Goal: Task Accomplishment & Management: Use online tool/utility

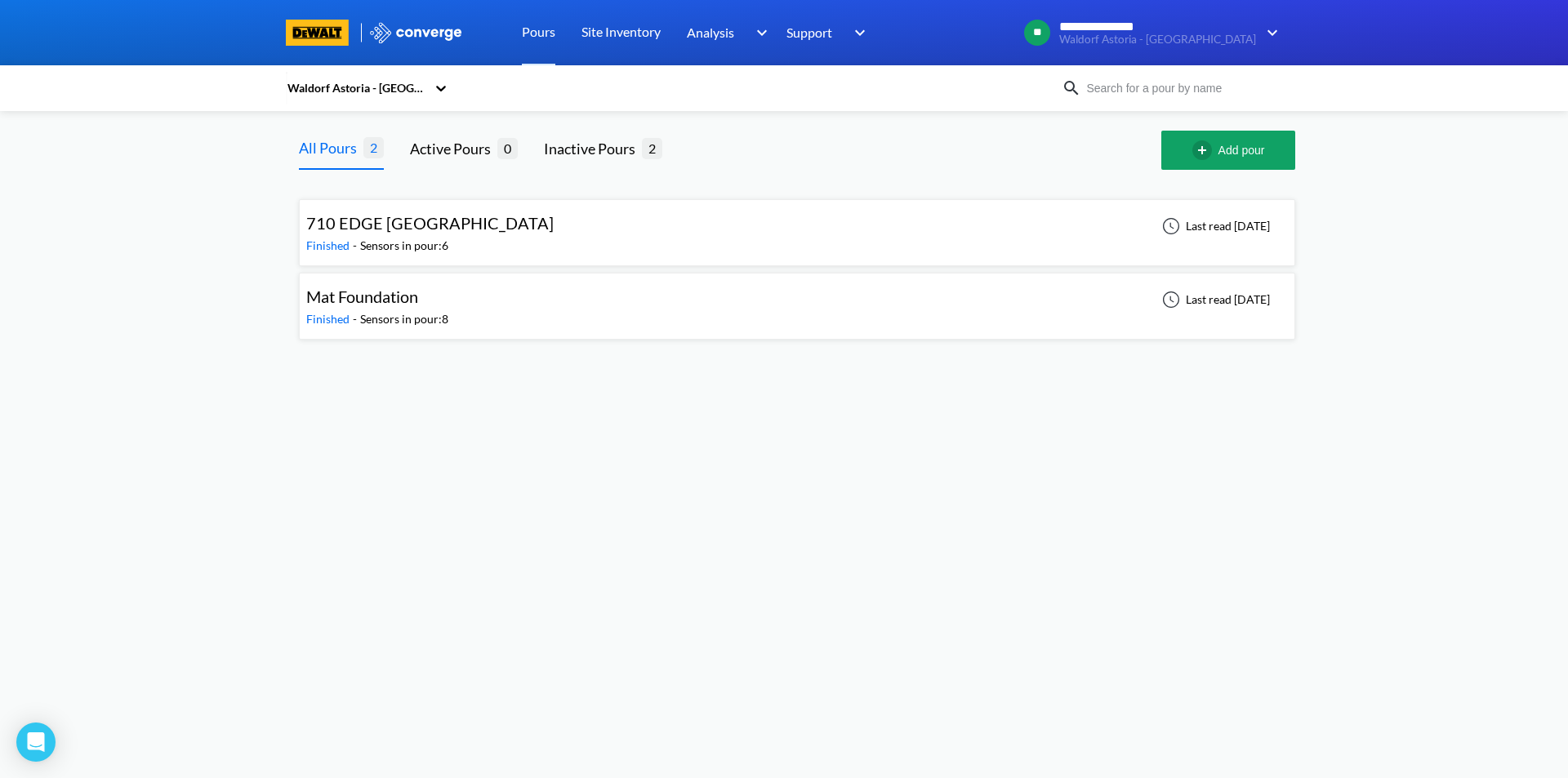
click at [437, 88] on icon at bounding box center [441, 87] width 16 height 16
click at [1282, 27] on div at bounding box center [784, 32] width 1568 height 65
drag, startPoint x: 755, startPoint y: 535, endPoint x: 663, endPoint y: 482, distance: 106.2
click at [687, 496] on body "**********" at bounding box center [784, 389] width 1568 height 778
click at [379, 293] on span "Mat Foundation" at bounding box center [362, 297] width 112 height 20
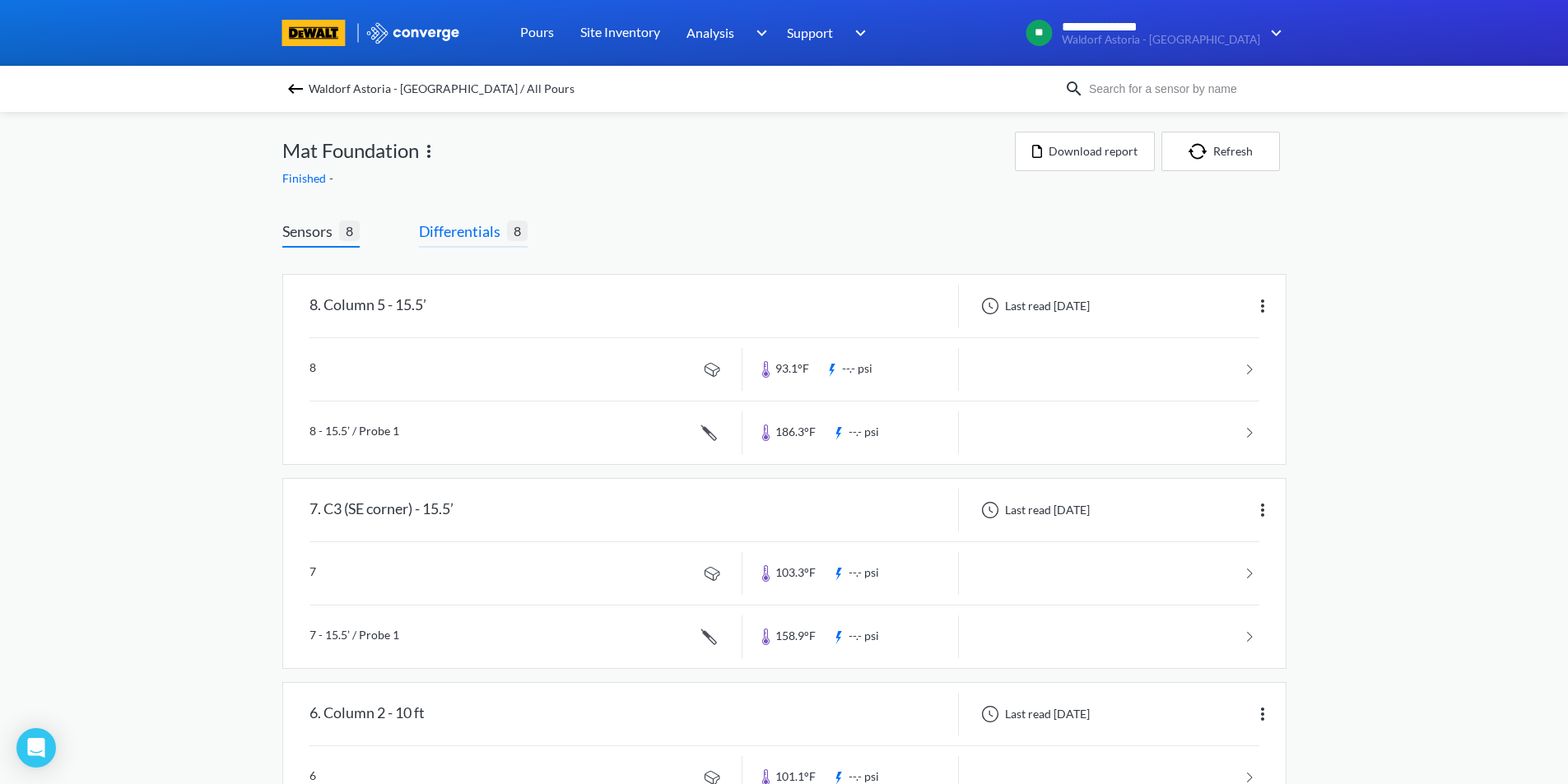
click at [482, 223] on span "Differentials" at bounding box center [463, 231] width 88 height 23
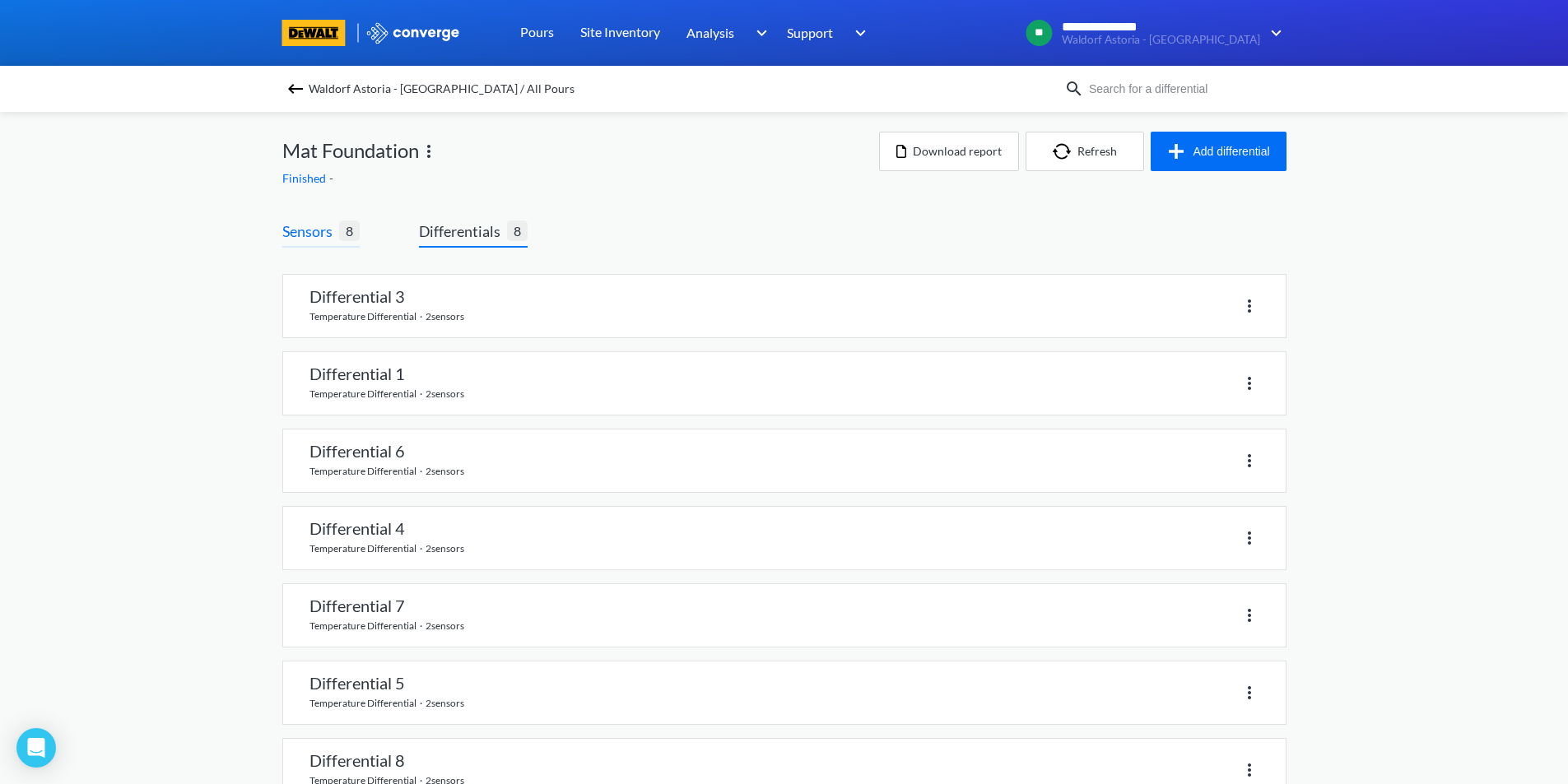
click at [302, 236] on span "Sensors" at bounding box center [310, 231] width 56 height 23
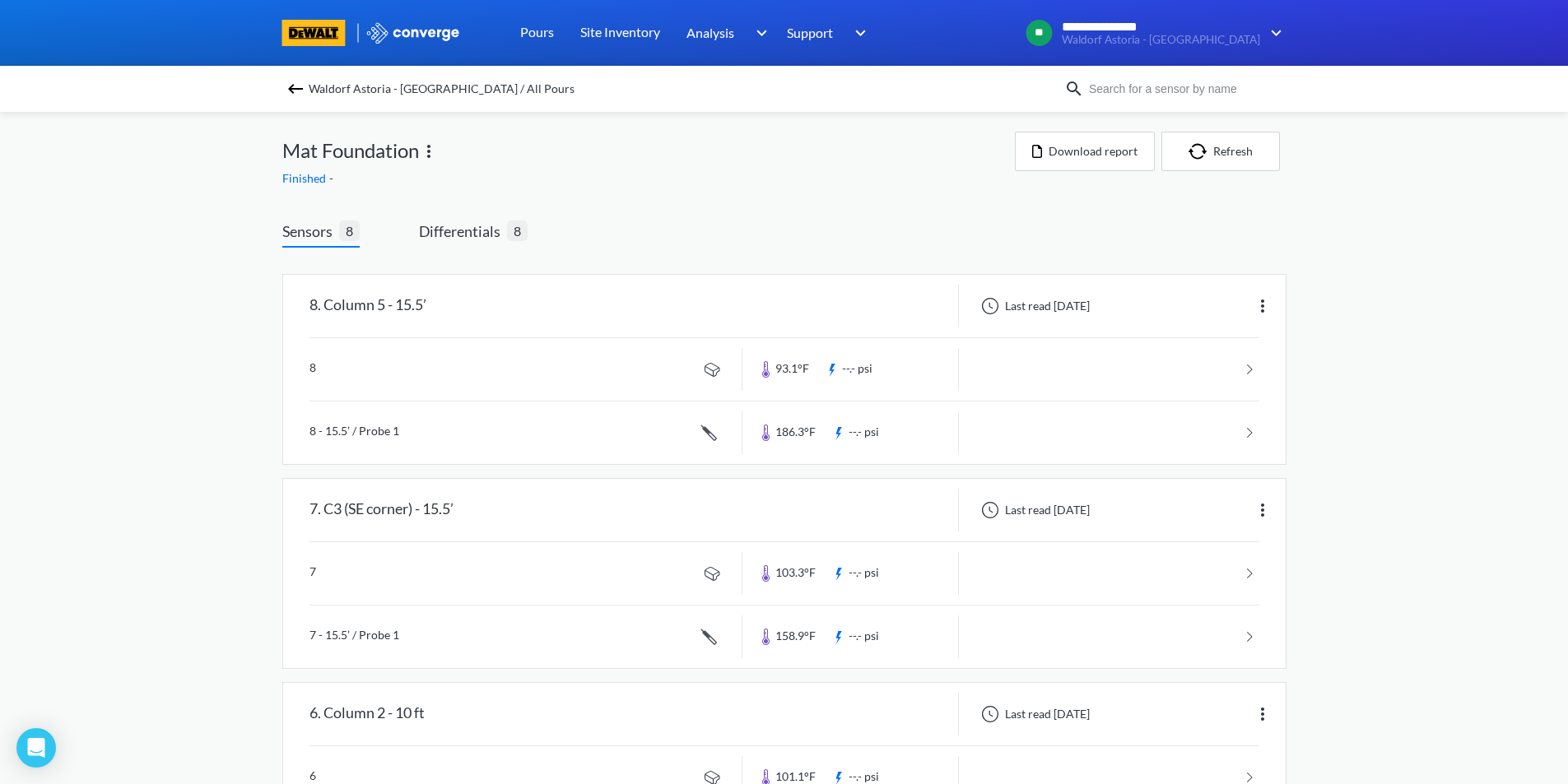
click at [411, 32] on img at bounding box center [413, 32] width 95 height 21
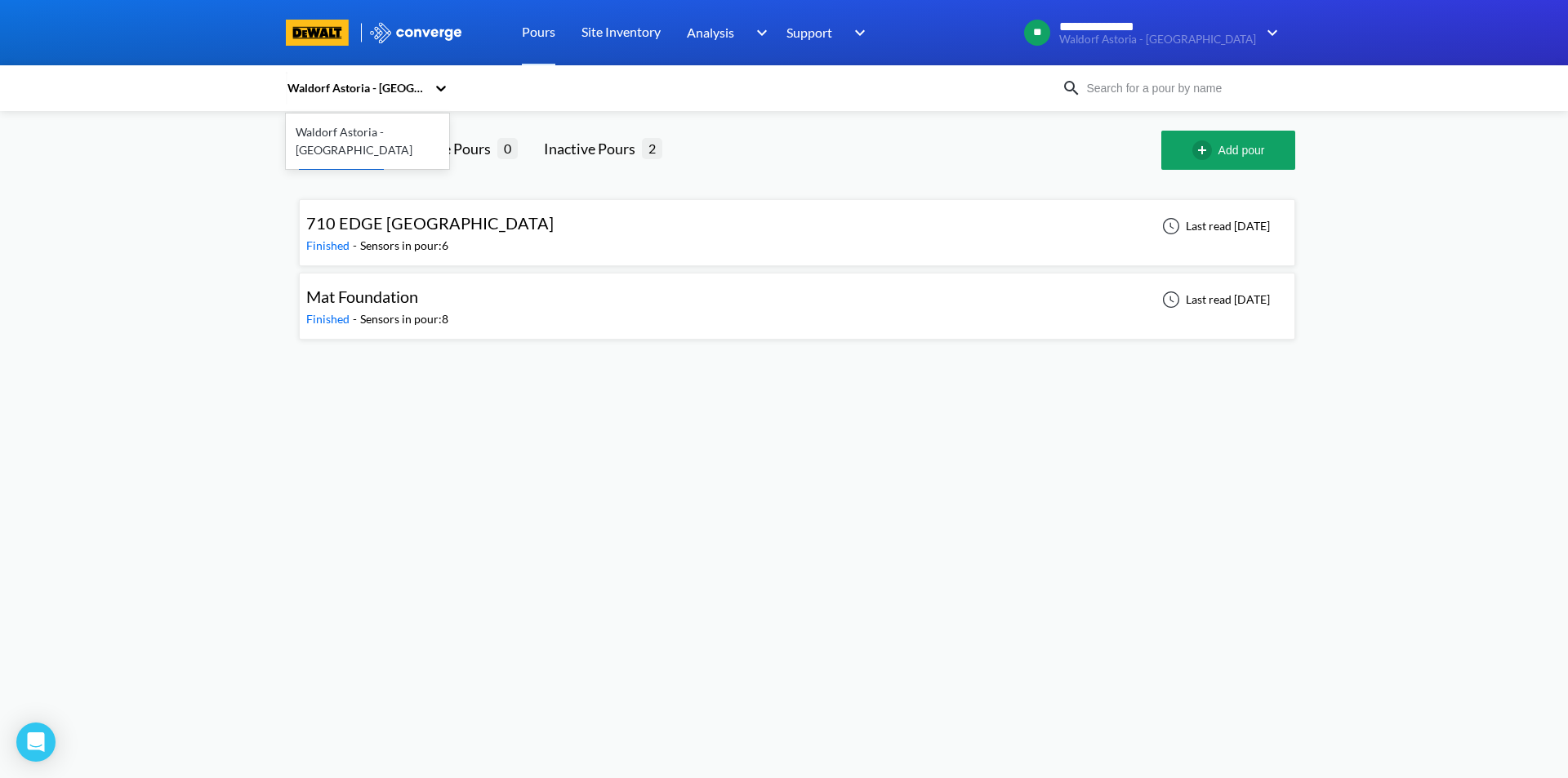
click at [433, 92] on icon at bounding box center [441, 87] width 16 height 16
drag, startPoint x: 992, startPoint y: 456, endPoint x: 998, endPoint y: 448, distance: 10.0
click at [998, 448] on body "**********" at bounding box center [784, 389] width 1568 height 778
click at [618, 41] on link "Site Inventory" at bounding box center [622, 32] width 80 height 65
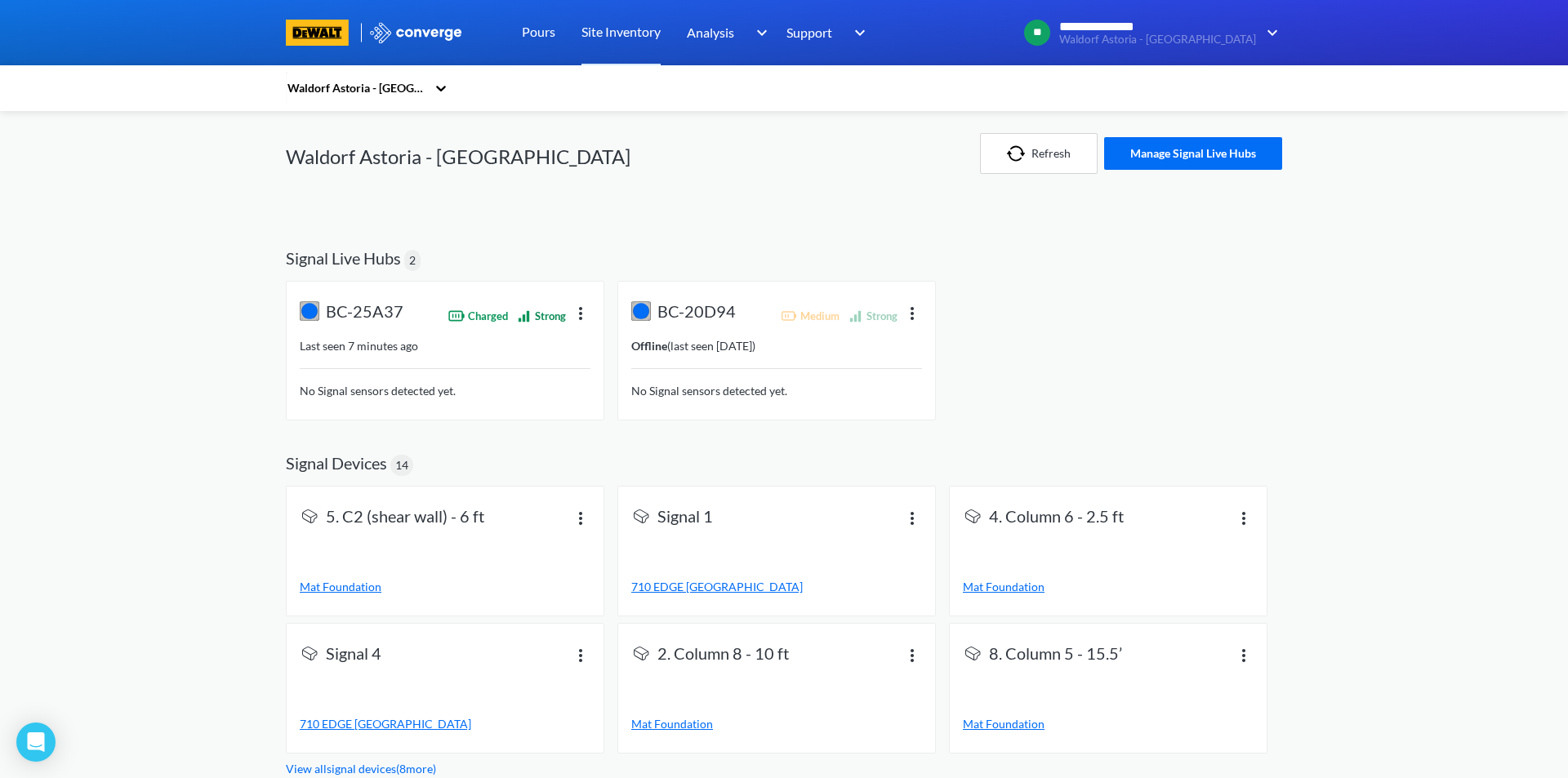
click at [139, 680] on div "**********" at bounding box center [784, 389] width 1568 height 778
click at [1477, 563] on div "**********" at bounding box center [784, 389] width 1568 height 778
drag, startPoint x: 1389, startPoint y: 591, endPoint x: 1380, endPoint y: 591, distance: 9.0
drag, startPoint x: 1380, startPoint y: 591, endPoint x: 164, endPoint y: 371, distance: 1235.7
click at [164, 371] on div "**********" at bounding box center [784, 389] width 1568 height 778
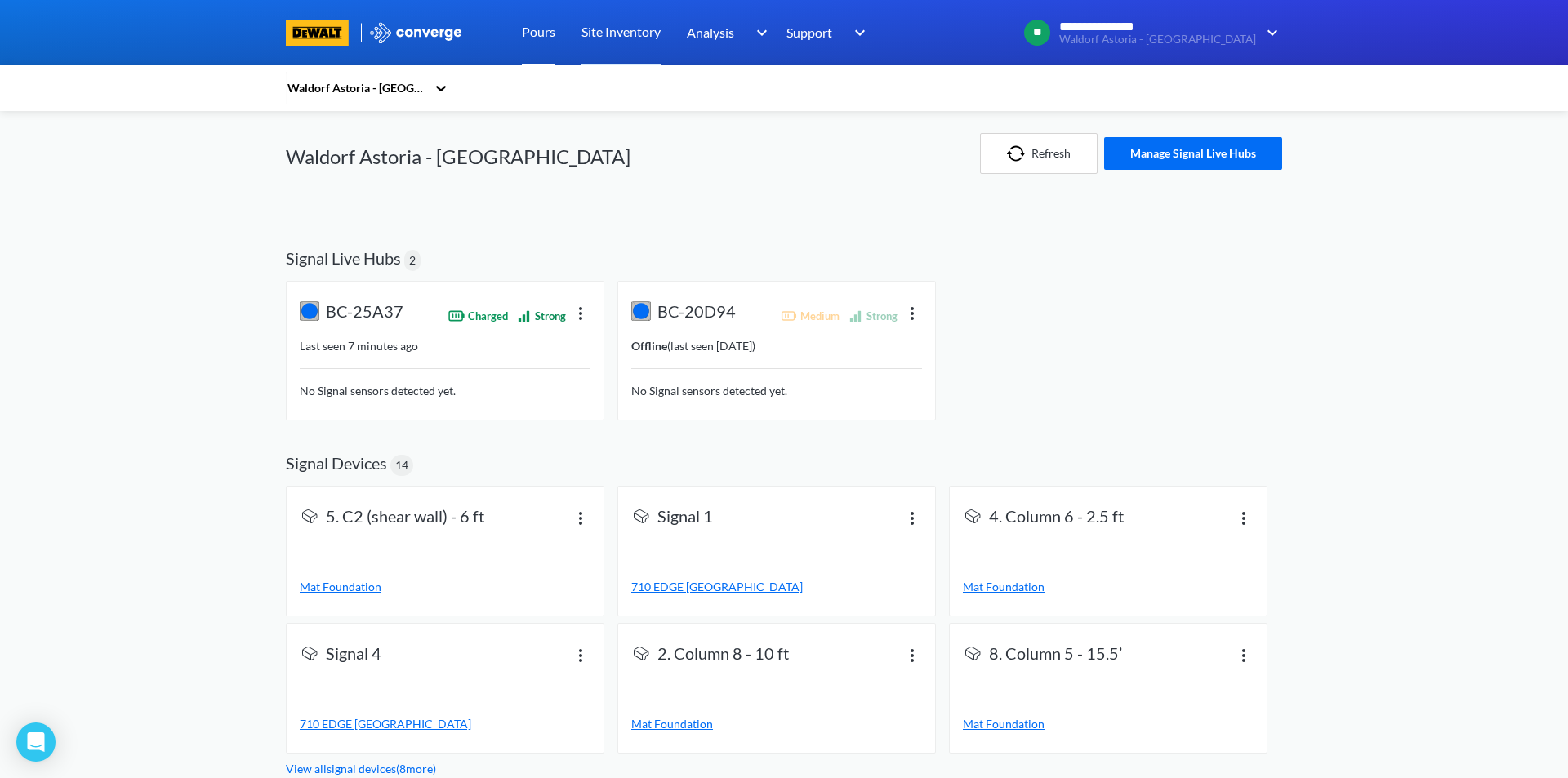
click at [546, 32] on link "Pours" at bounding box center [538, 32] width 33 height 65
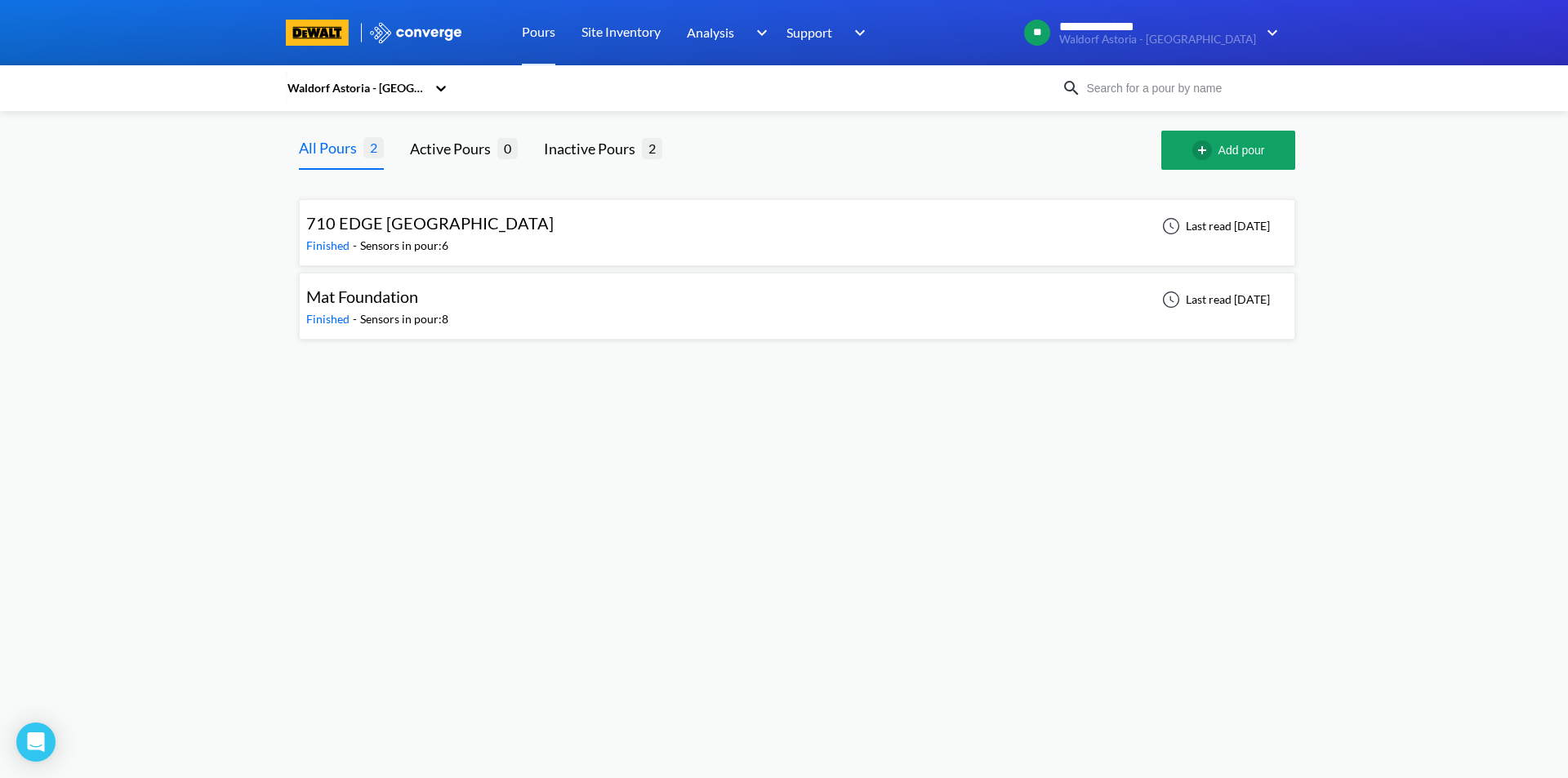
click at [417, 231] on span "710 EDGE [GEOGRAPHIC_DATA]" at bounding box center [429, 223] width 247 height 20
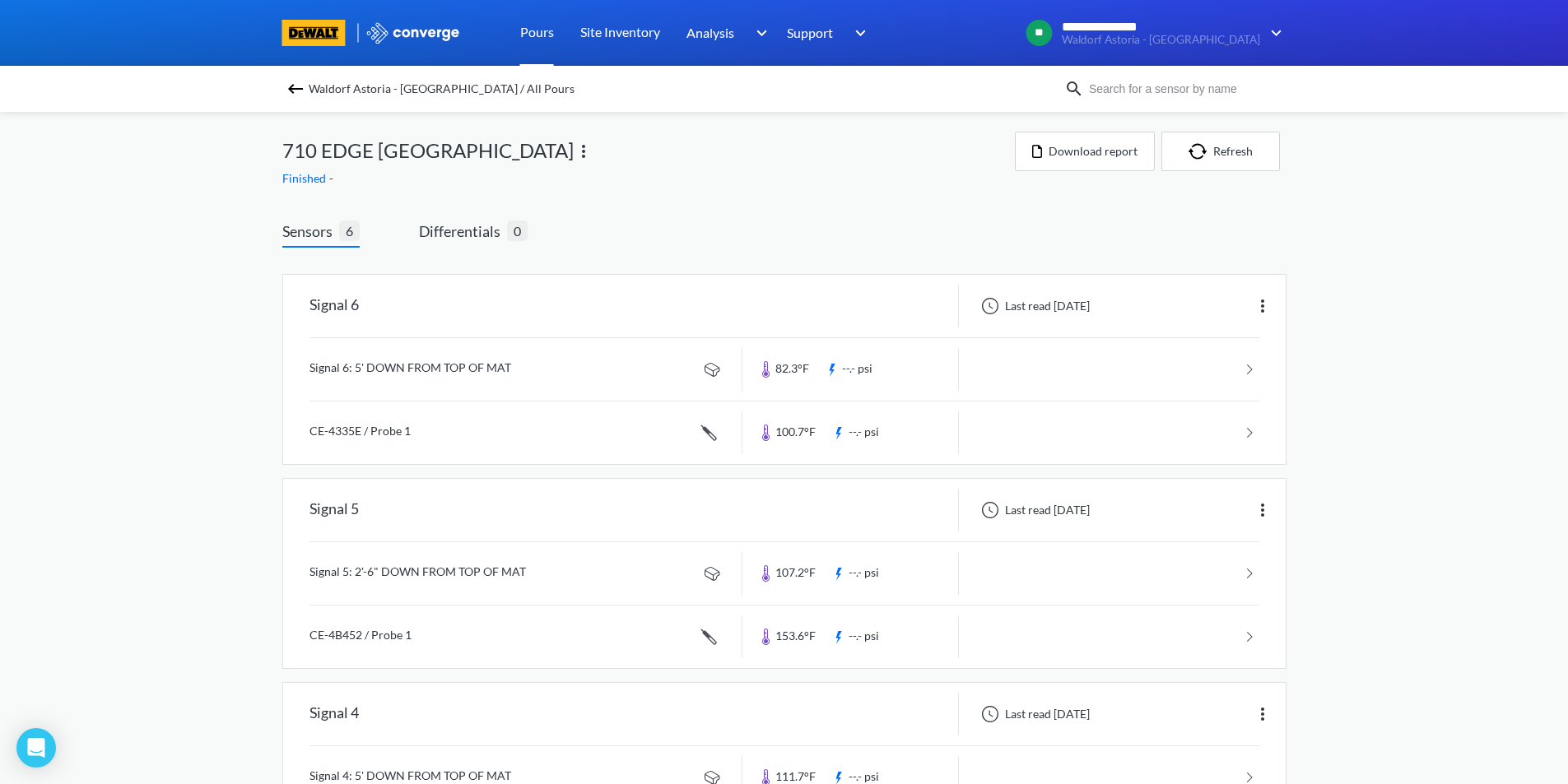
click at [541, 32] on link "Pours" at bounding box center [537, 32] width 33 height 66
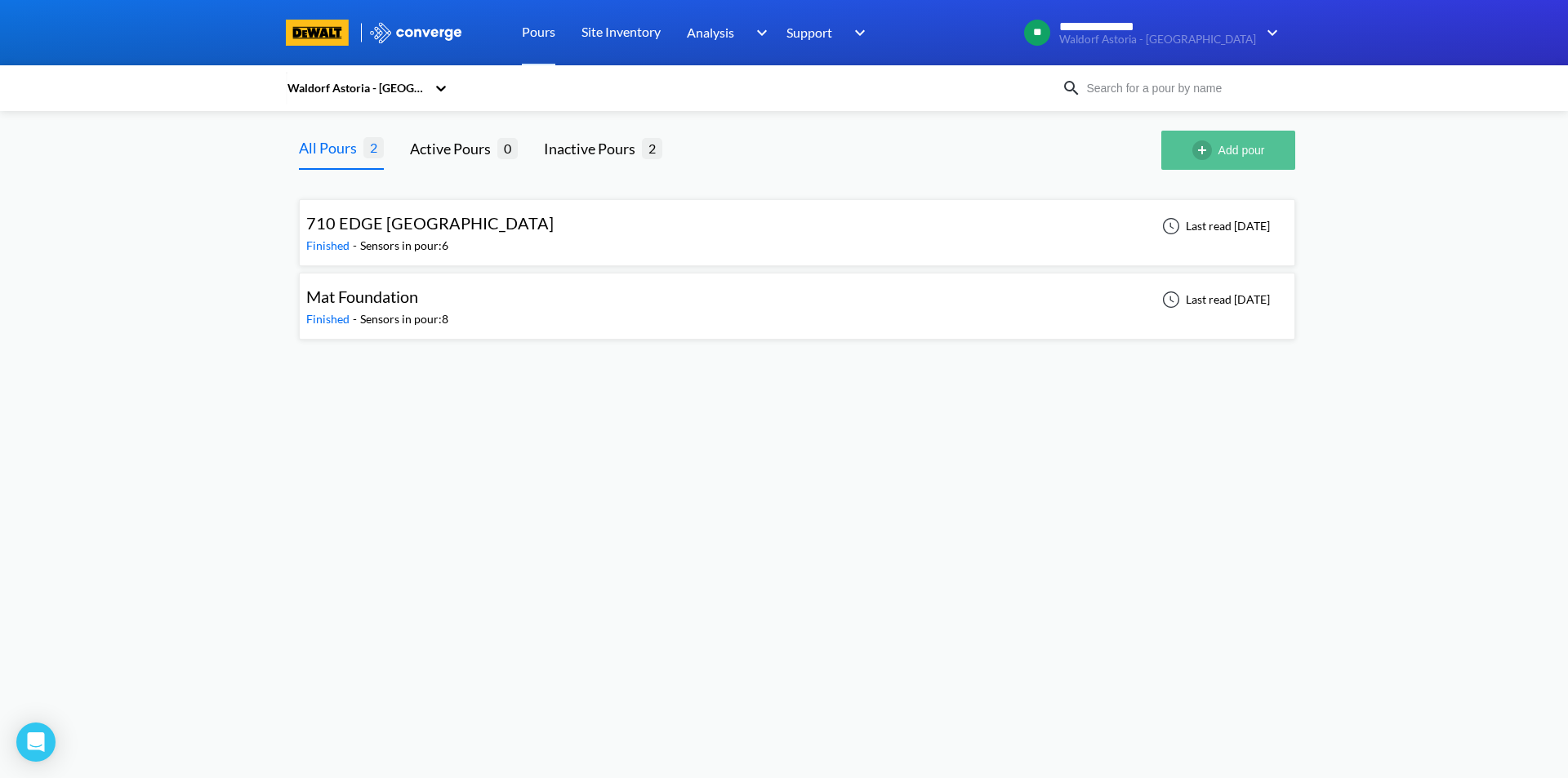
click at [1230, 151] on button "Add pour" at bounding box center [1228, 150] width 134 height 39
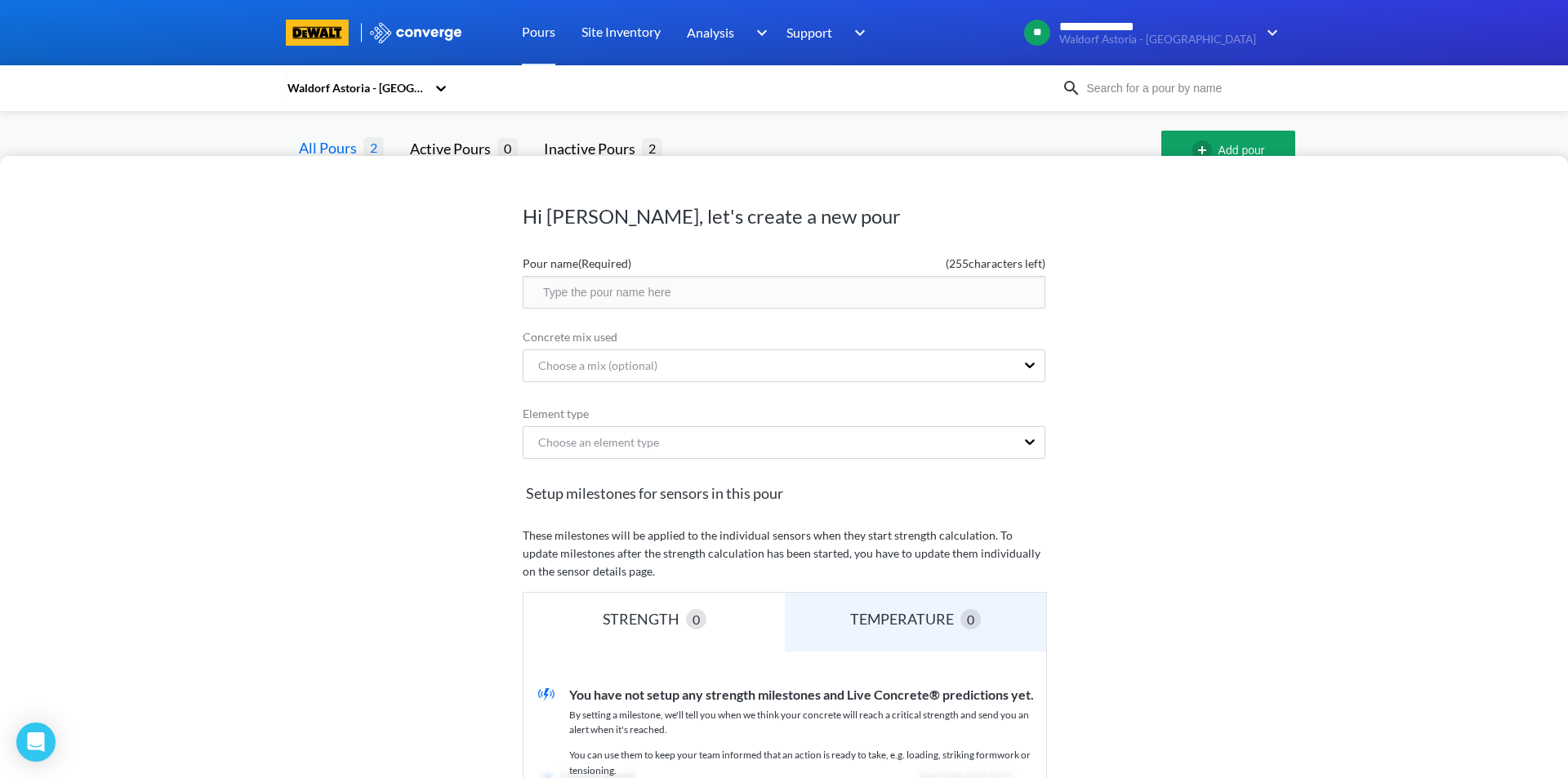
click at [602, 292] on input "text" at bounding box center [784, 292] width 523 height 32
type input "1428 BRICKELL MAT POUR"
click at [607, 366] on div "Choose a mix (optional)" at bounding box center [591, 366] width 133 height 18
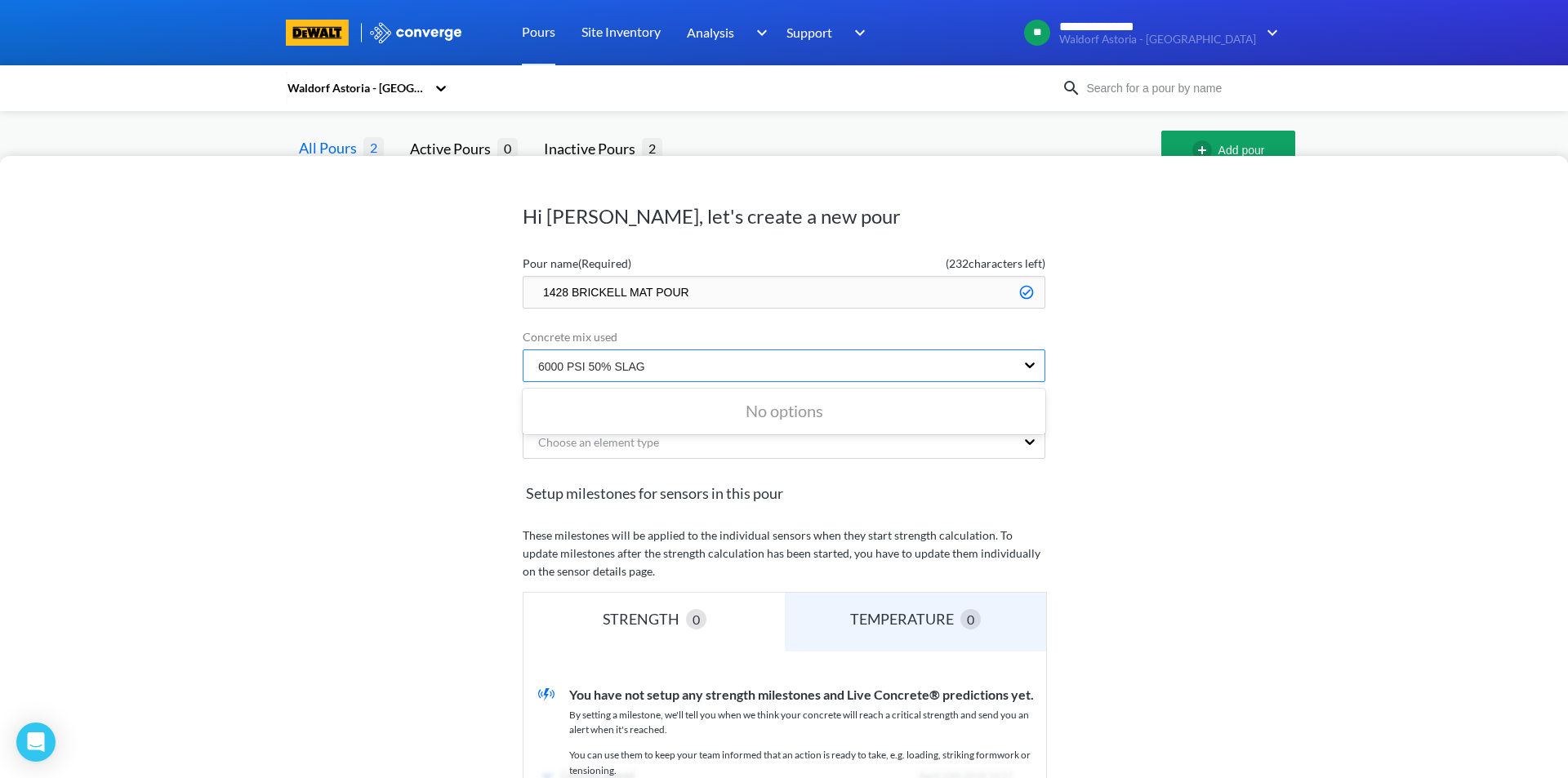
type input "6000 PSI 50% SLAG"
click at [433, 523] on div "Hi [PERSON_NAME], let's create a new pour Pour name (Required) ( 232 characters…" at bounding box center [784, 467] width 1568 height 623
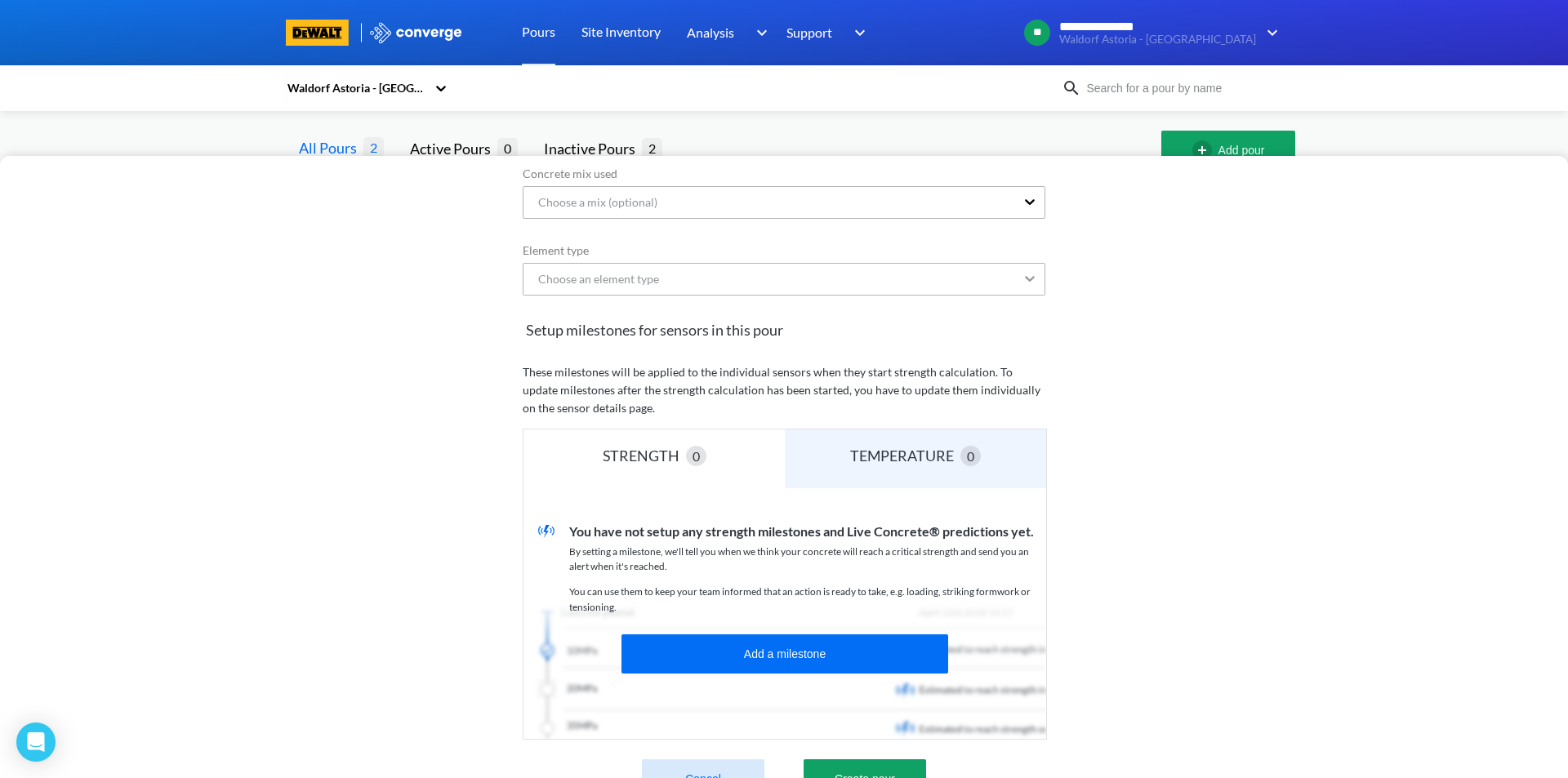
click at [1028, 288] on div at bounding box center [1029, 279] width 29 height 31
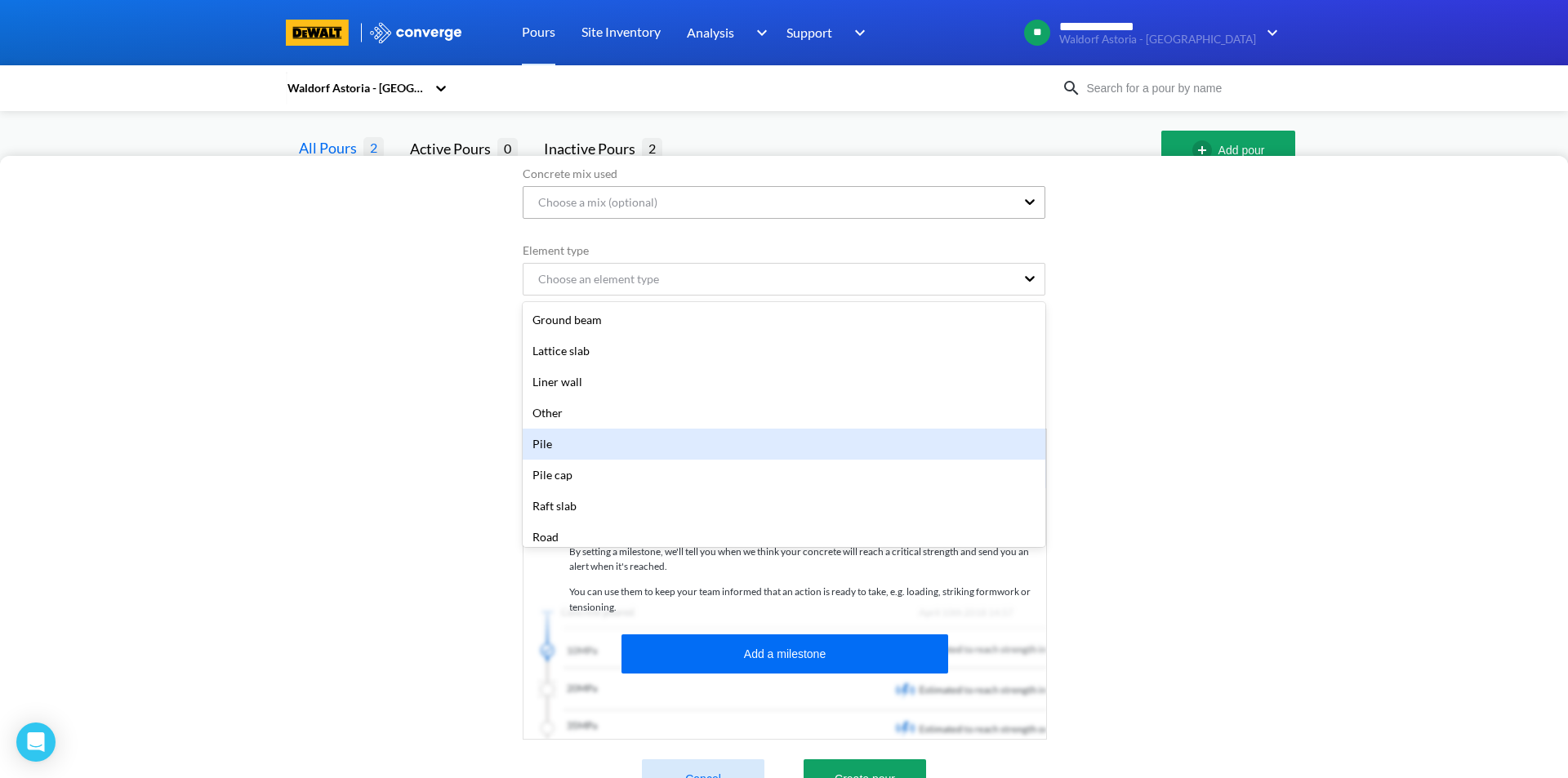
scroll to position [136, 0]
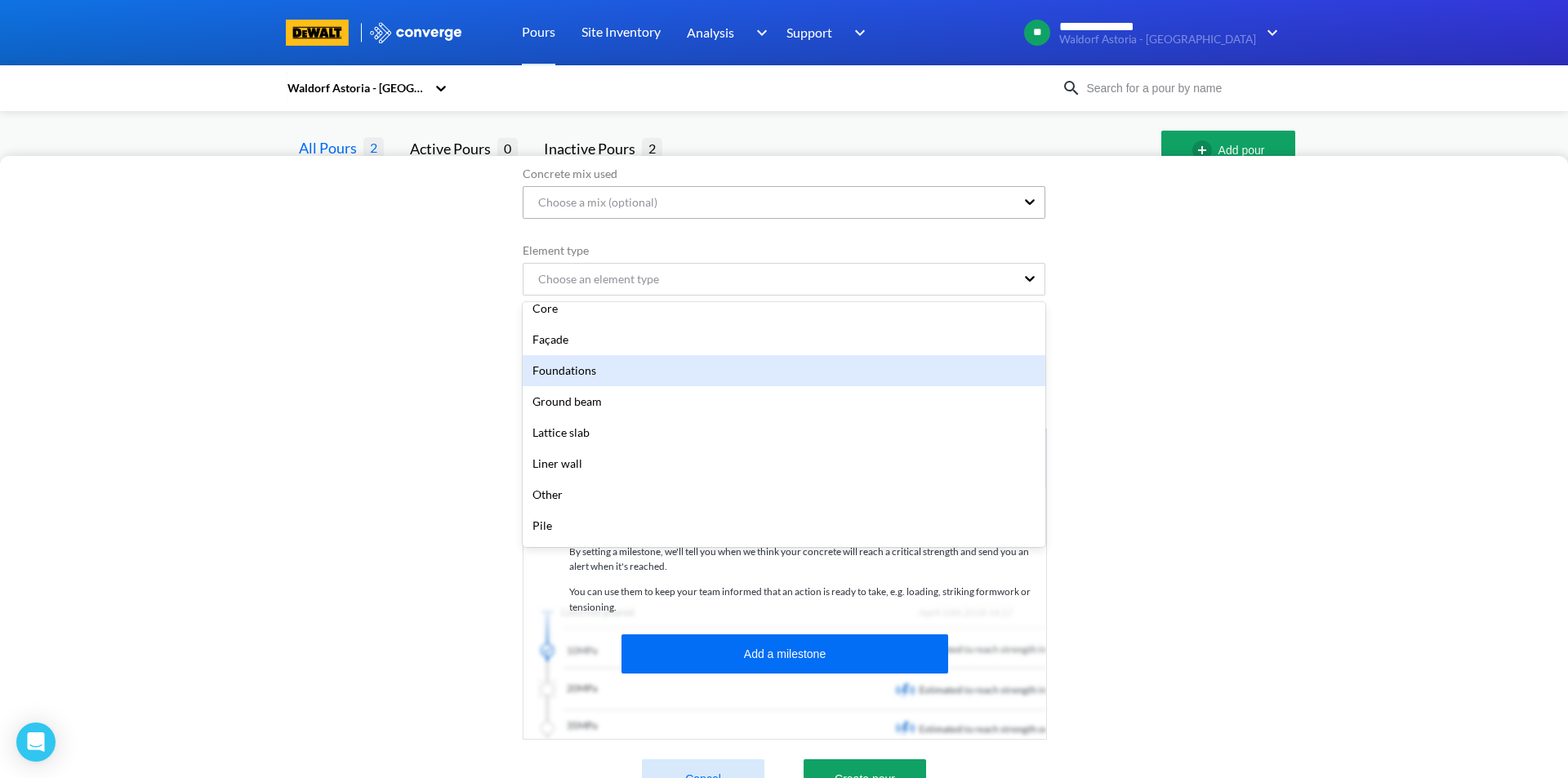
click at [568, 371] on div "Foundations" at bounding box center [784, 371] width 523 height 31
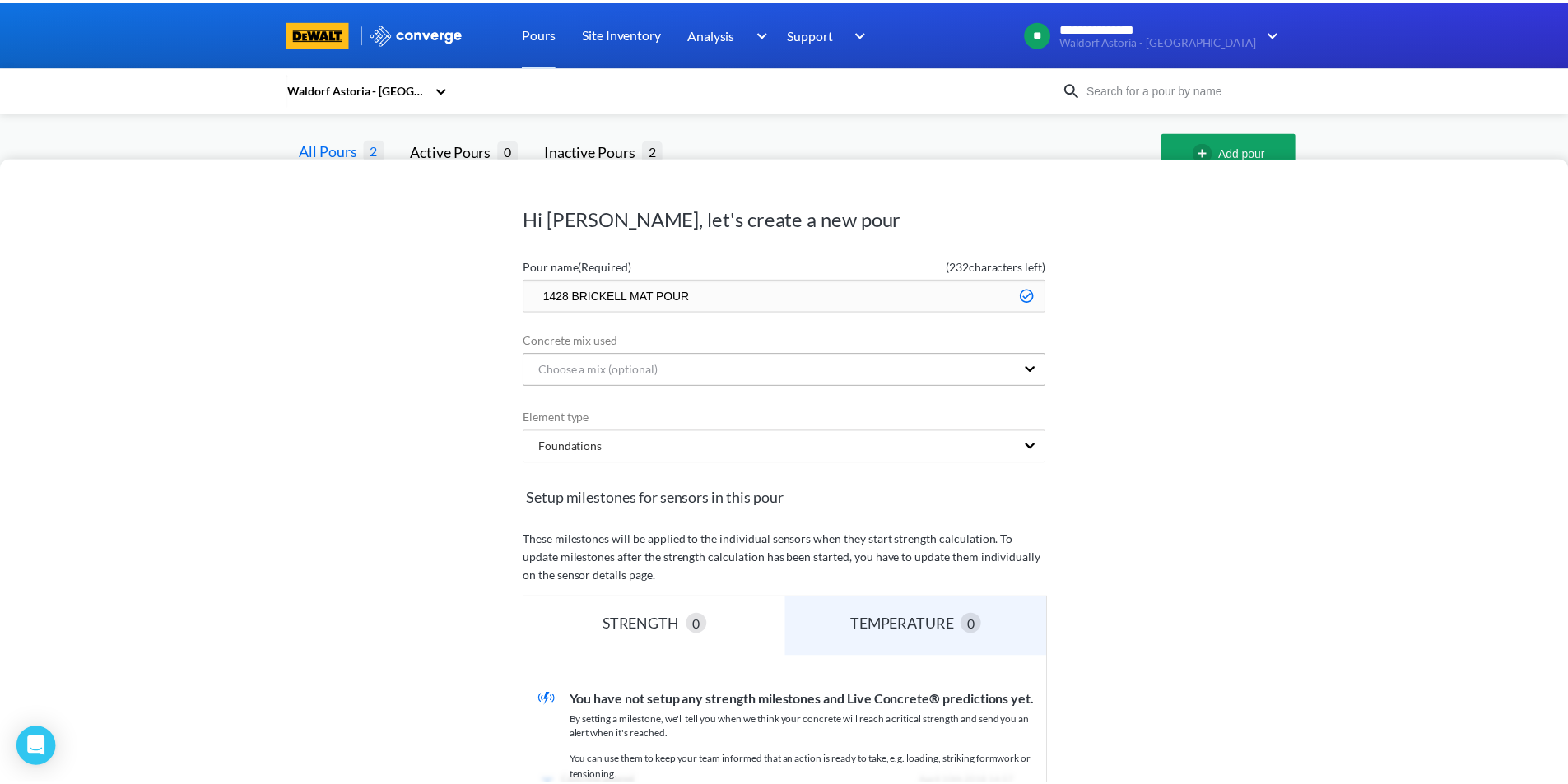
scroll to position [222, 0]
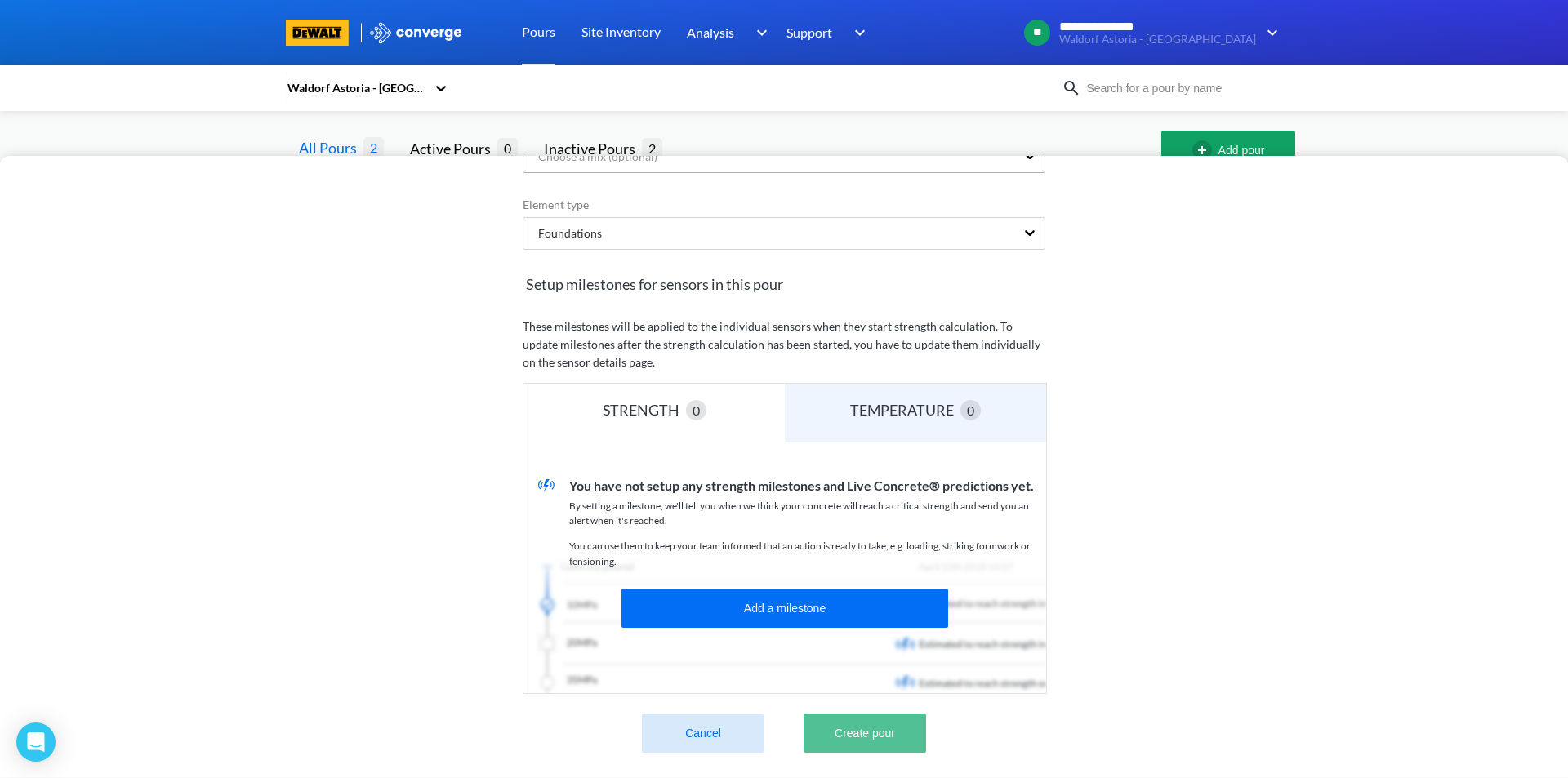
click at [860, 722] on button "Create pour" at bounding box center [864, 733] width 122 height 39
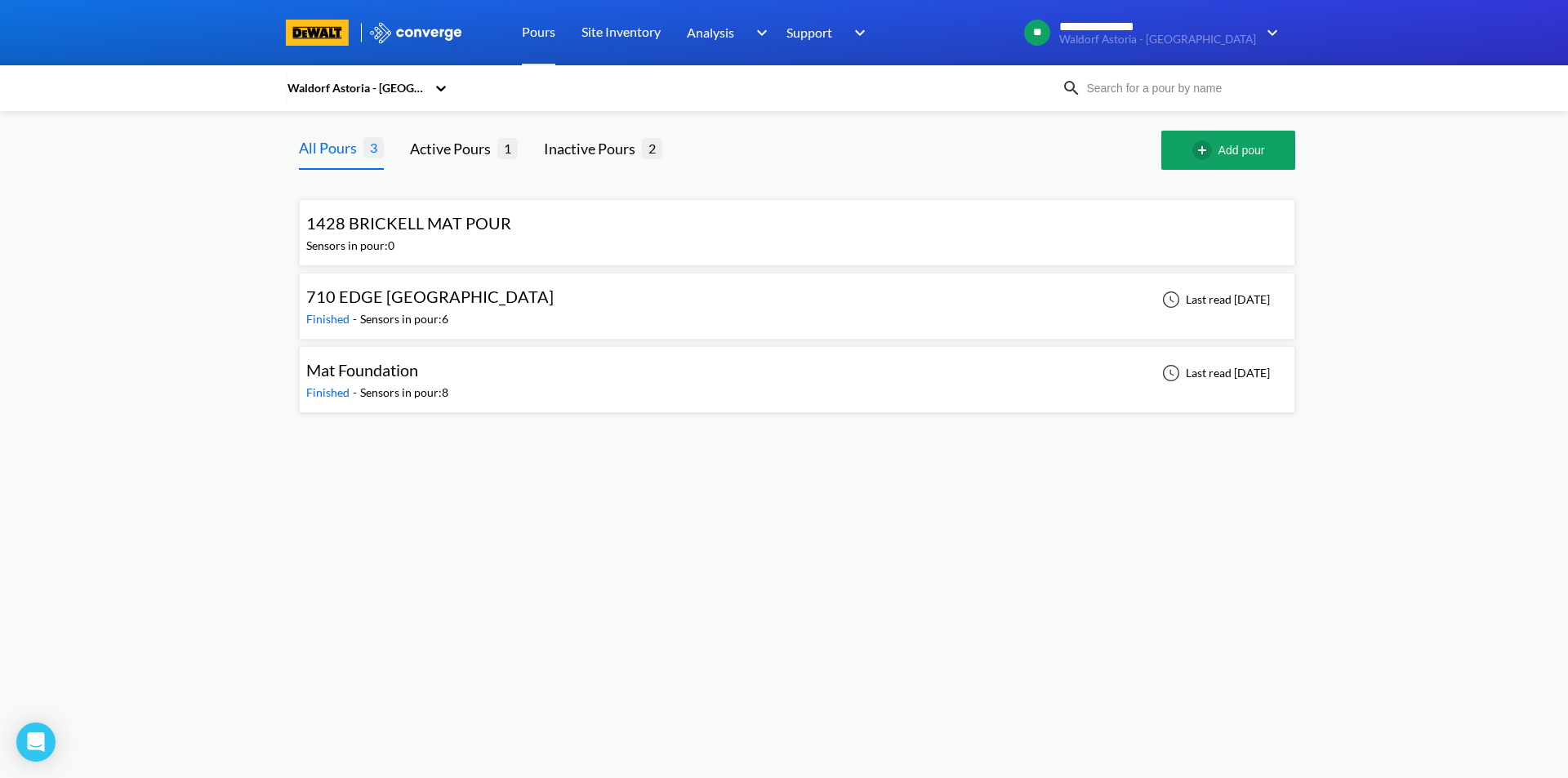
click at [423, 222] on span "1428 BRICKELL MAT POUR" at bounding box center [408, 223] width 205 height 20
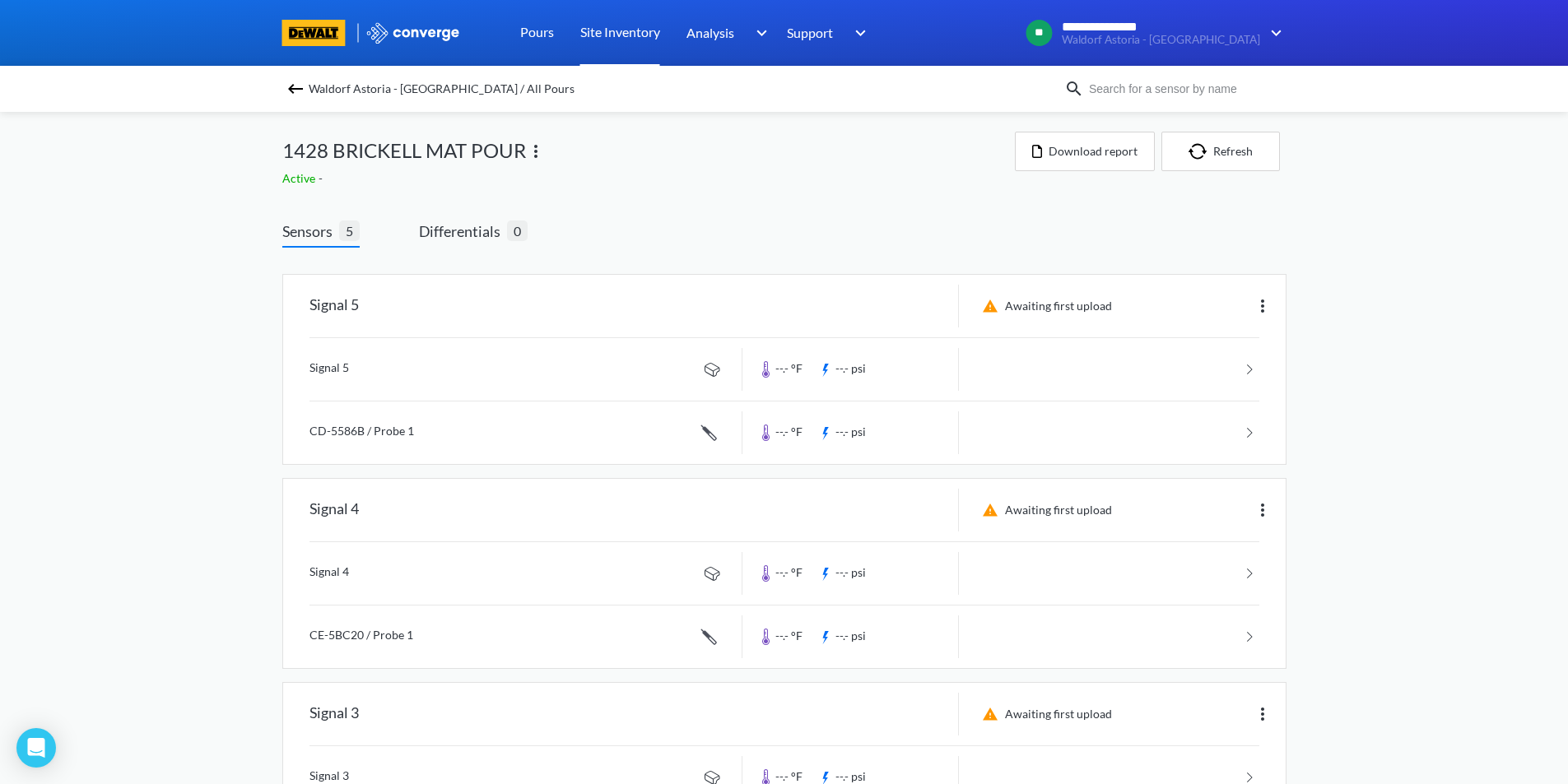
click at [607, 30] on link "Site Inventory" at bounding box center [621, 32] width 80 height 66
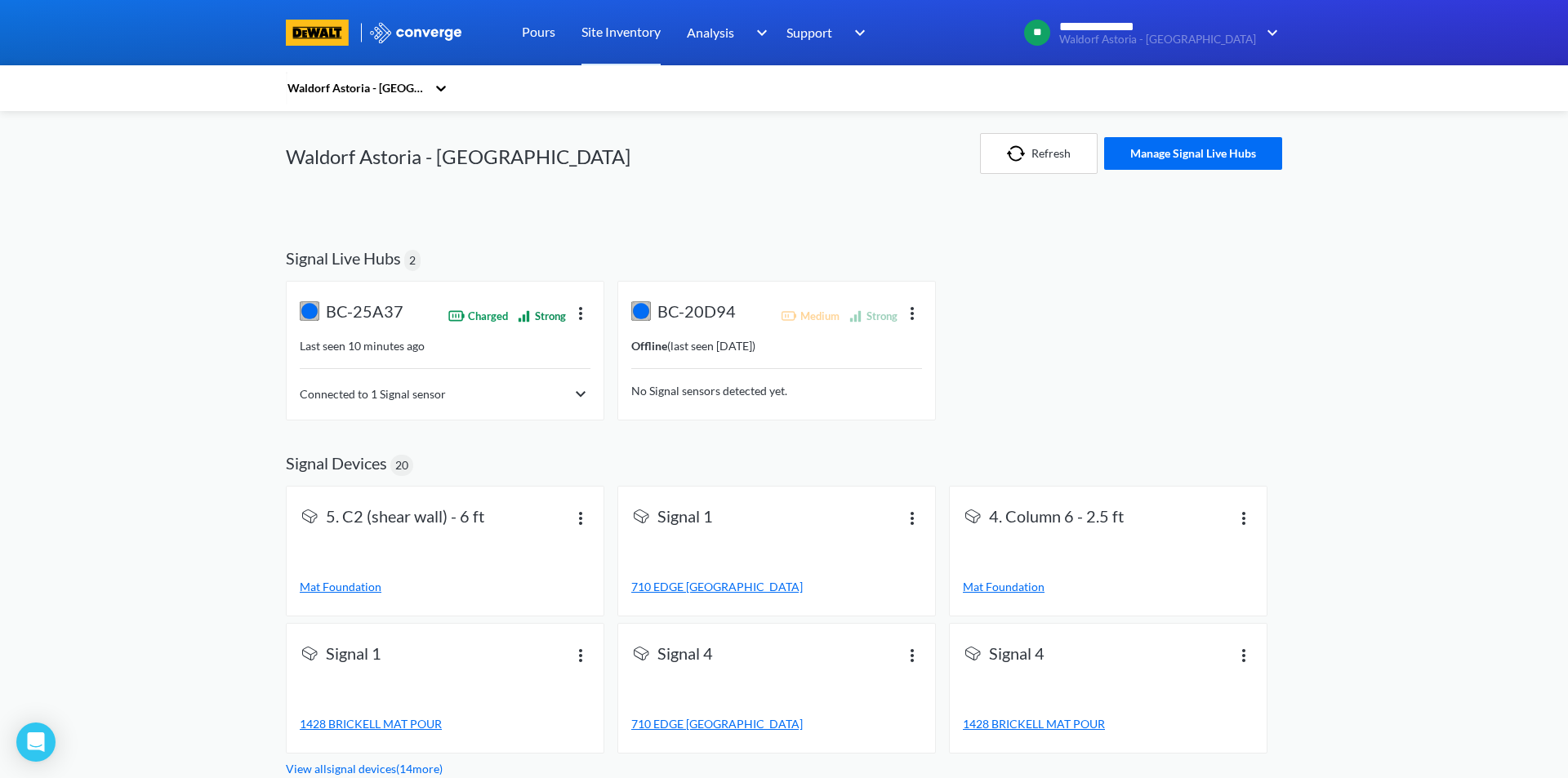
click at [174, 538] on div "**********" at bounding box center [784, 389] width 1568 height 778
click at [441, 92] on icon at bounding box center [441, 87] width 16 height 16
drag, startPoint x: 568, startPoint y: 114, endPoint x: 537, endPoint y: 40, distance: 80.2
click at [568, 113] on div "Waldorf Astoria - [GEOGRAPHIC_DATA]" at bounding box center [546, 154] width 519 height 85
click at [535, 34] on link "Pours" at bounding box center [538, 32] width 33 height 65
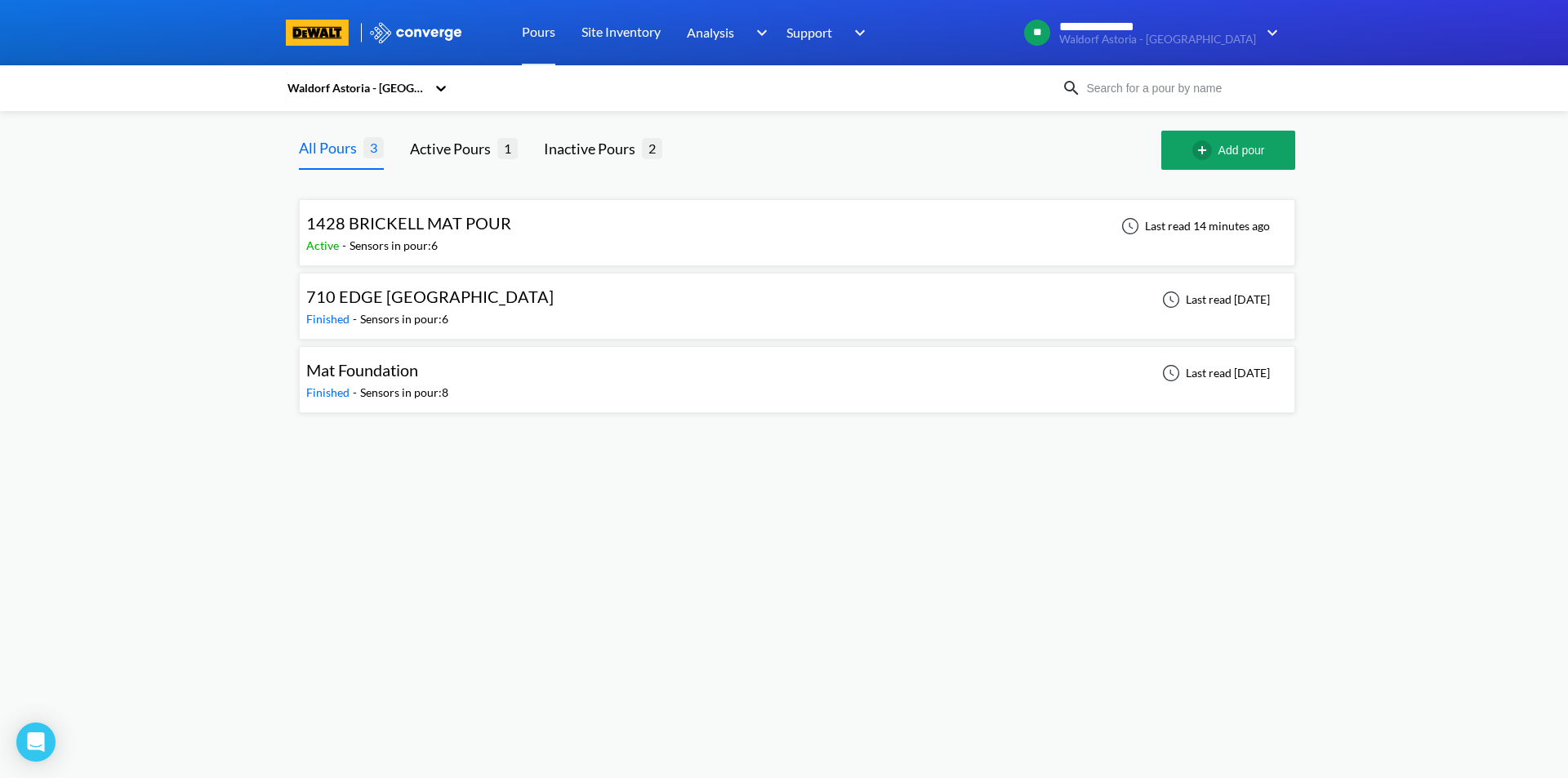
click at [385, 386] on div "Sensors in pour: 8" at bounding box center [404, 392] width 88 height 18
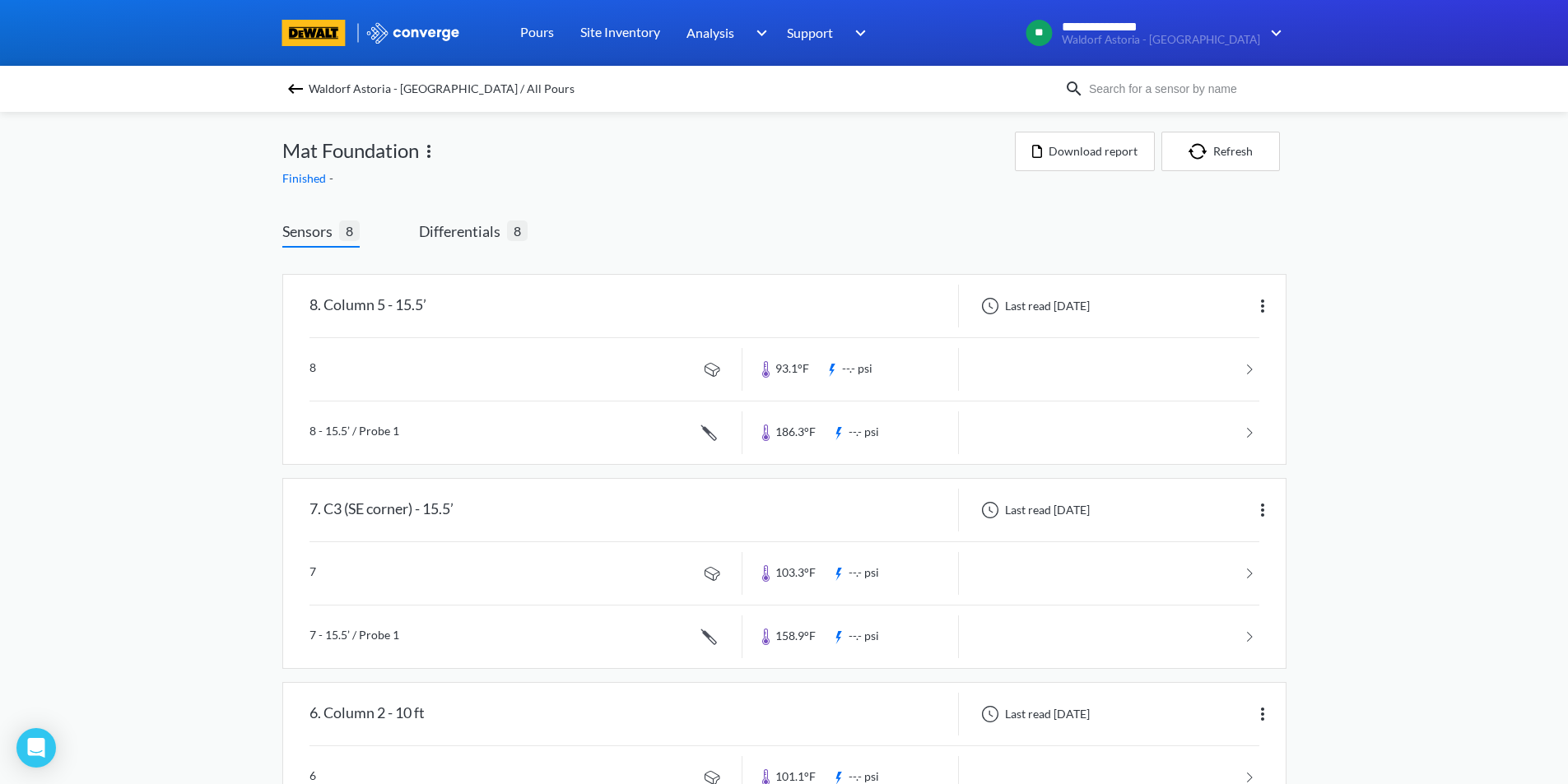
click at [299, 93] on img at bounding box center [295, 89] width 20 height 20
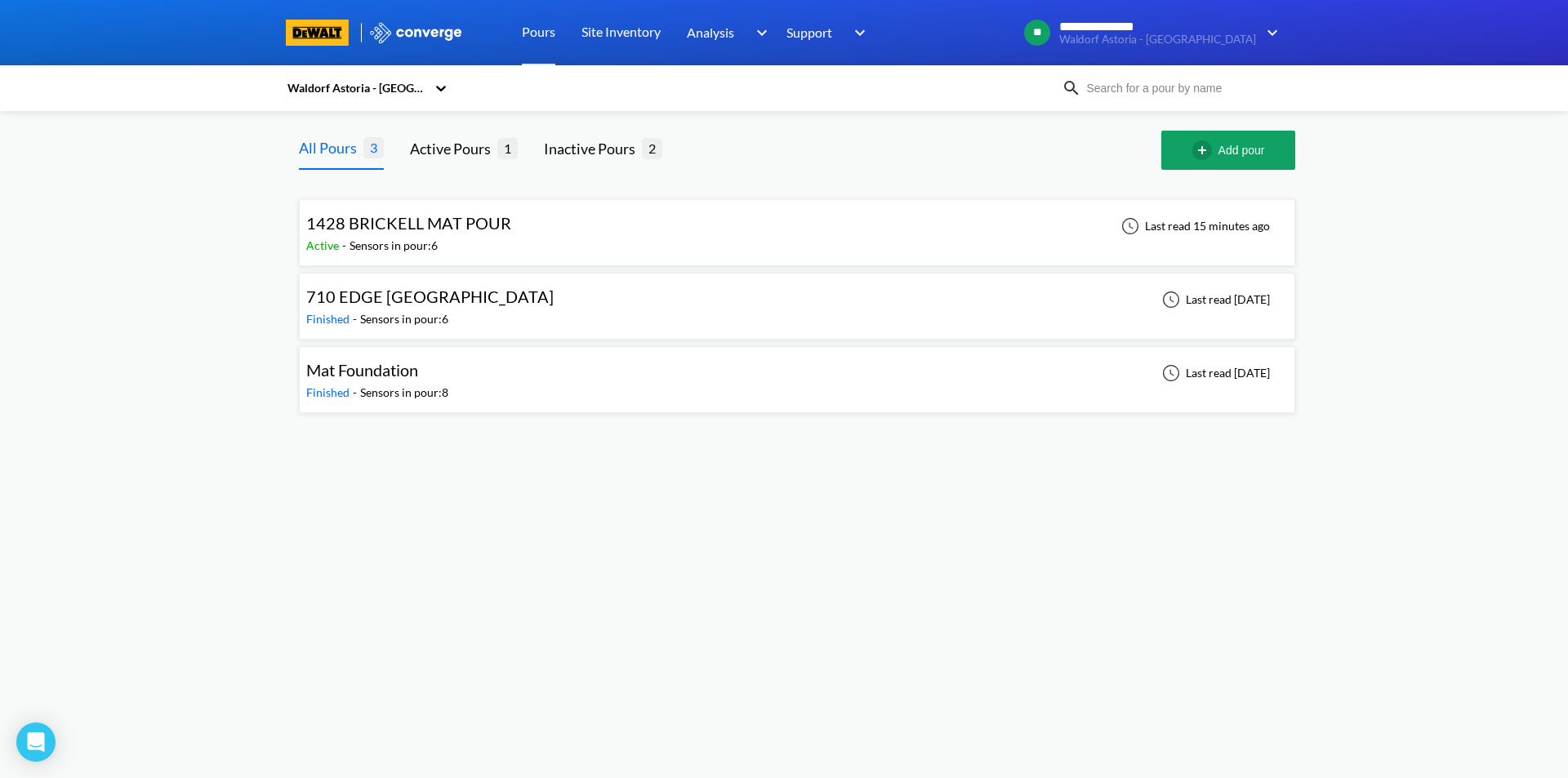
click at [362, 303] on span "710 EDGE [GEOGRAPHIC_DATA]" at bounding box center [429, 297] width 247 height 20
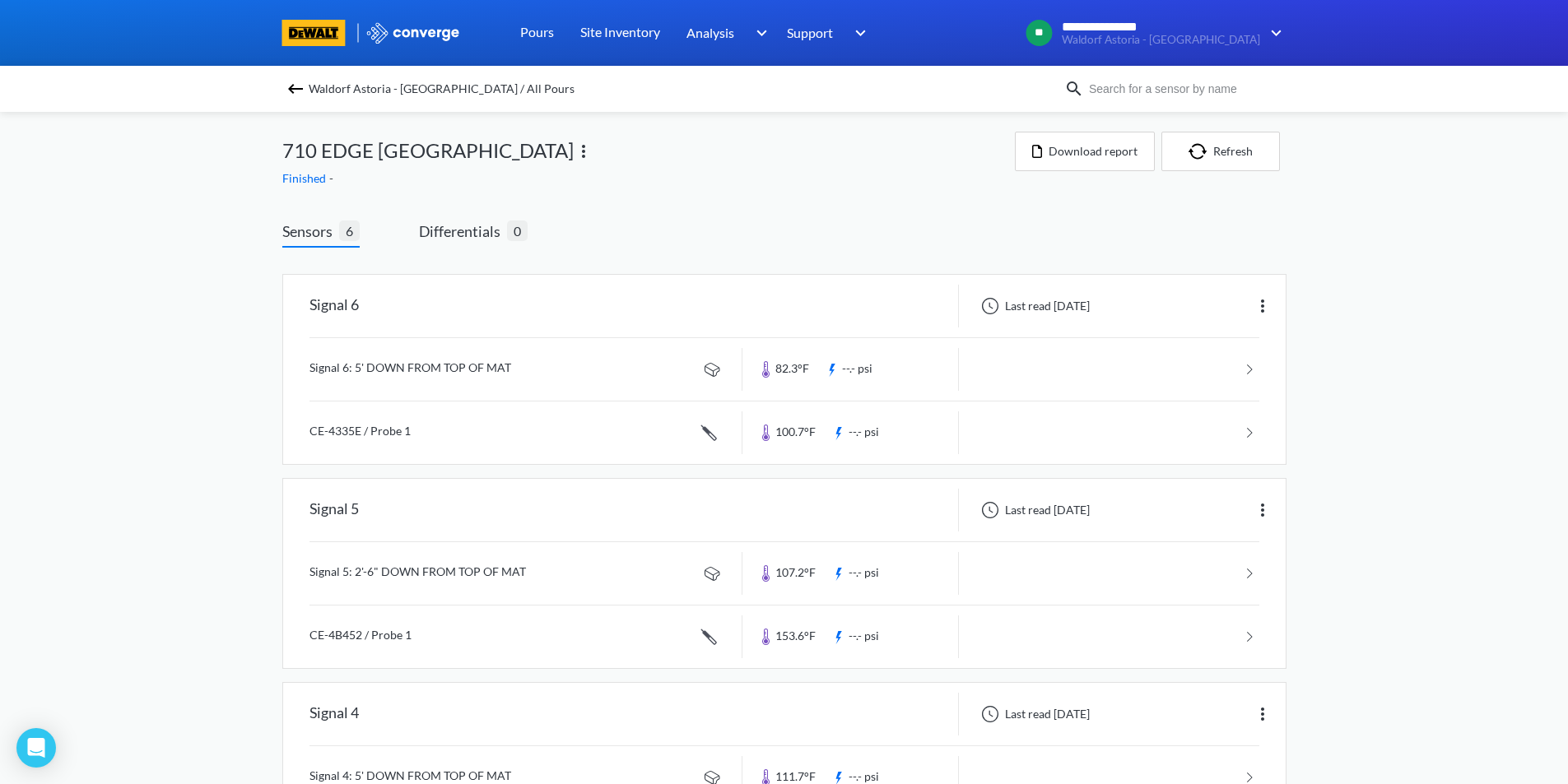
click at [301, 90] on img at bounding box center [295, 89] width 20 height 20
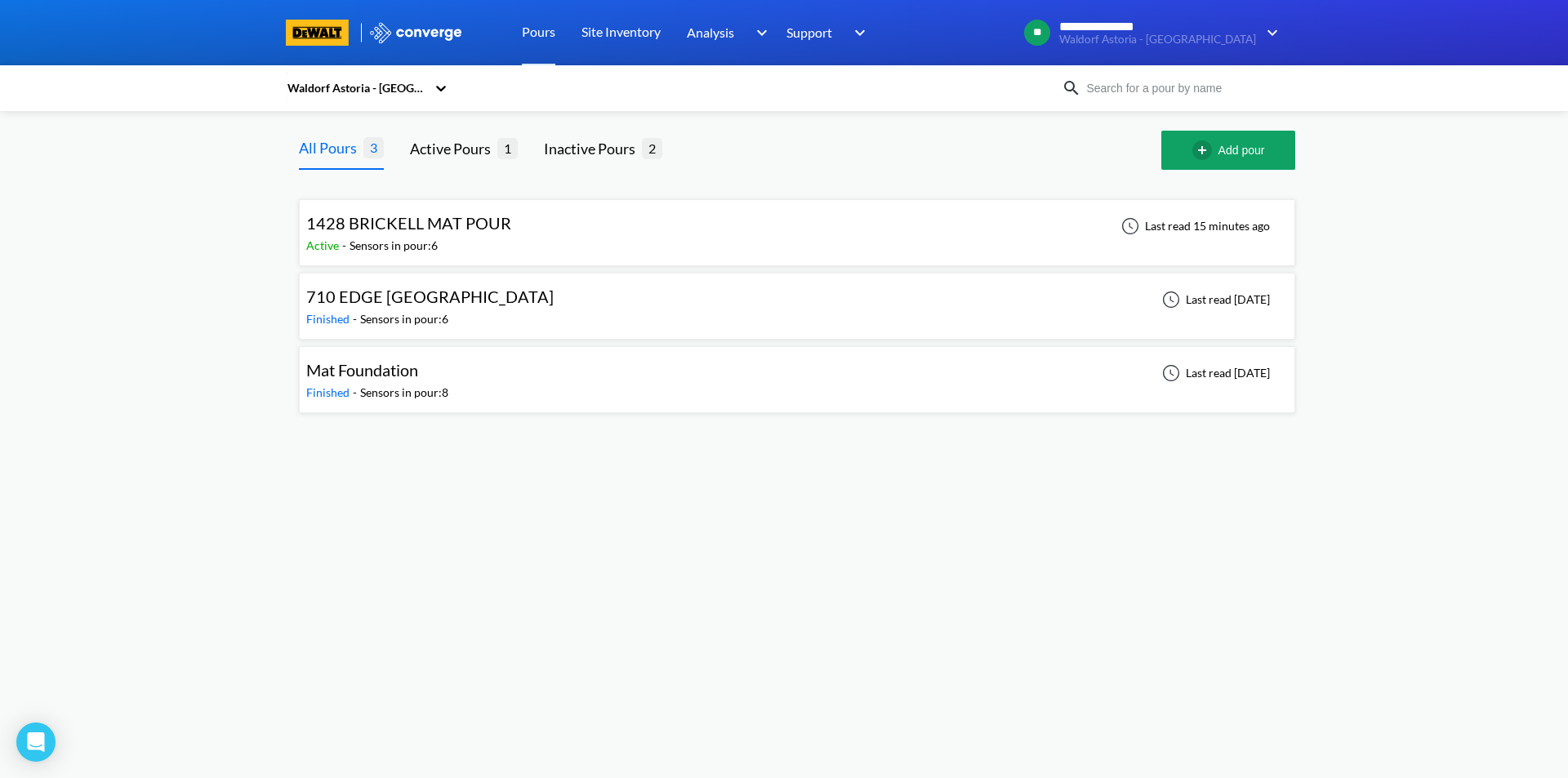
click at [399, 223] on span "1428 BRICKELL MAT POUR" at bounding box center [408, 223] width 205 height 20
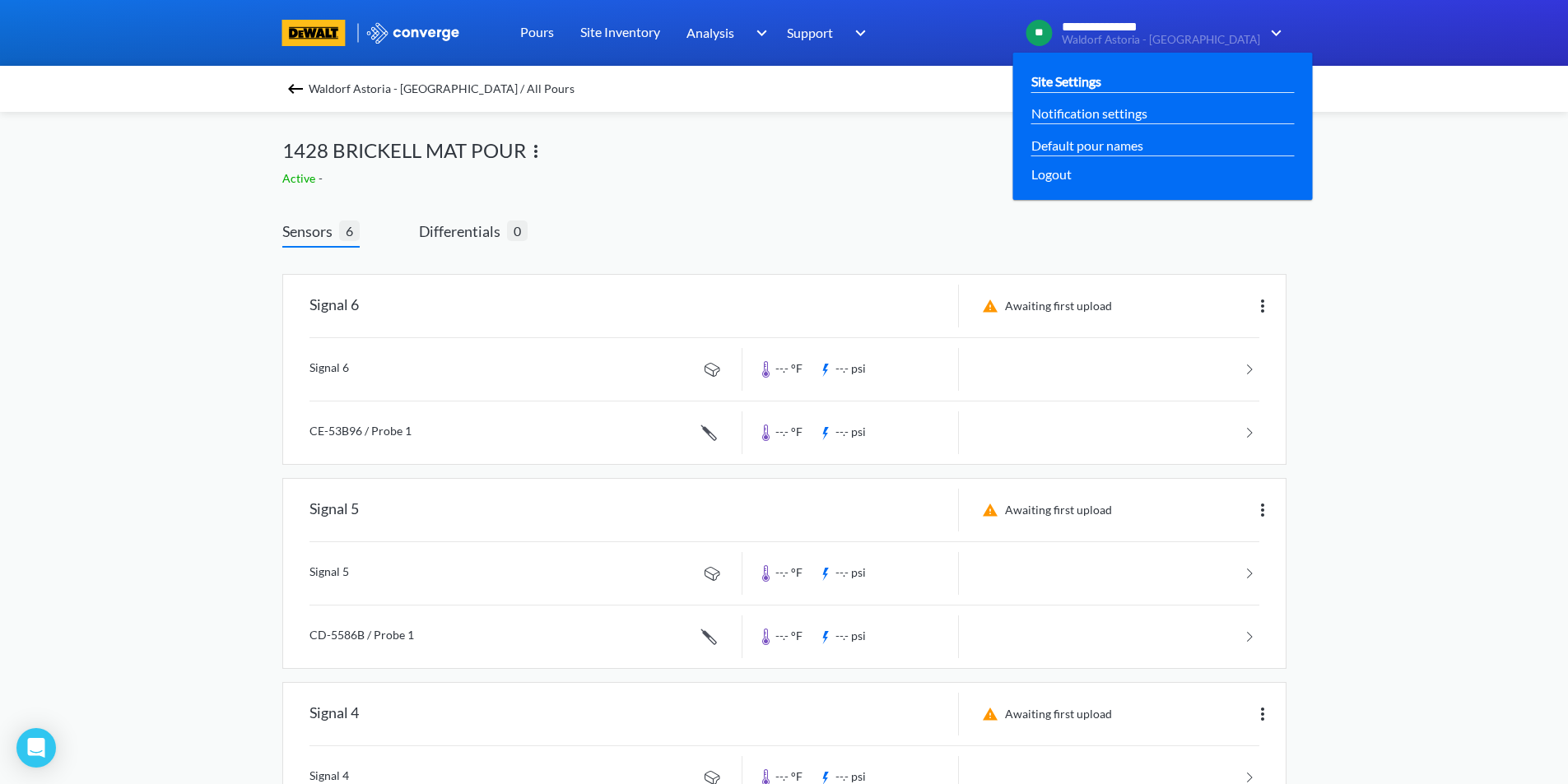
click at [1101, 80] on link "Site Settings" at bounding box center [1066, 81] width 70 height 21
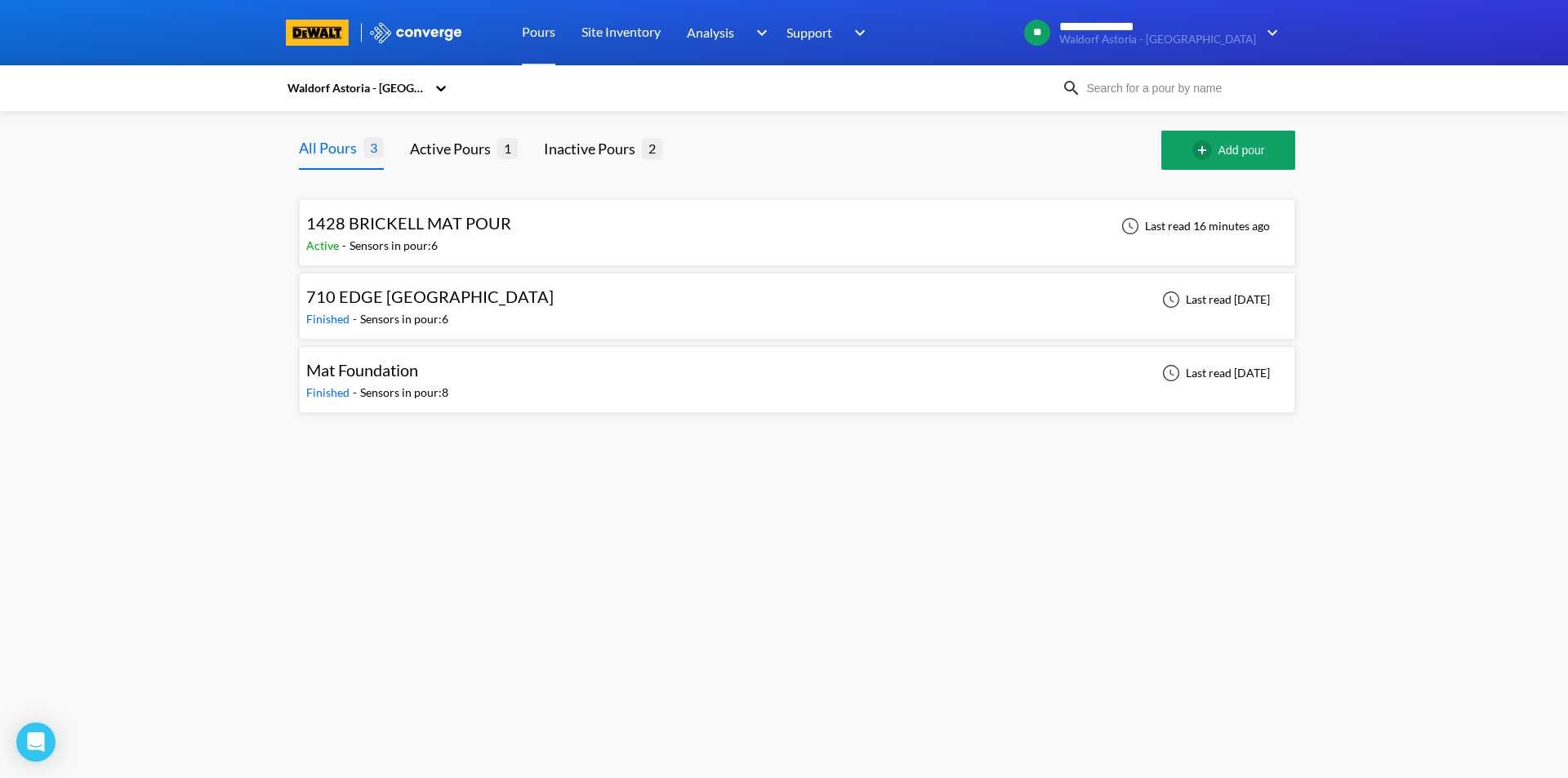
click at [439, 224] on span "1428 BRICKELL MAT POUR" at bounding box center [408, 223] width 205 height 20
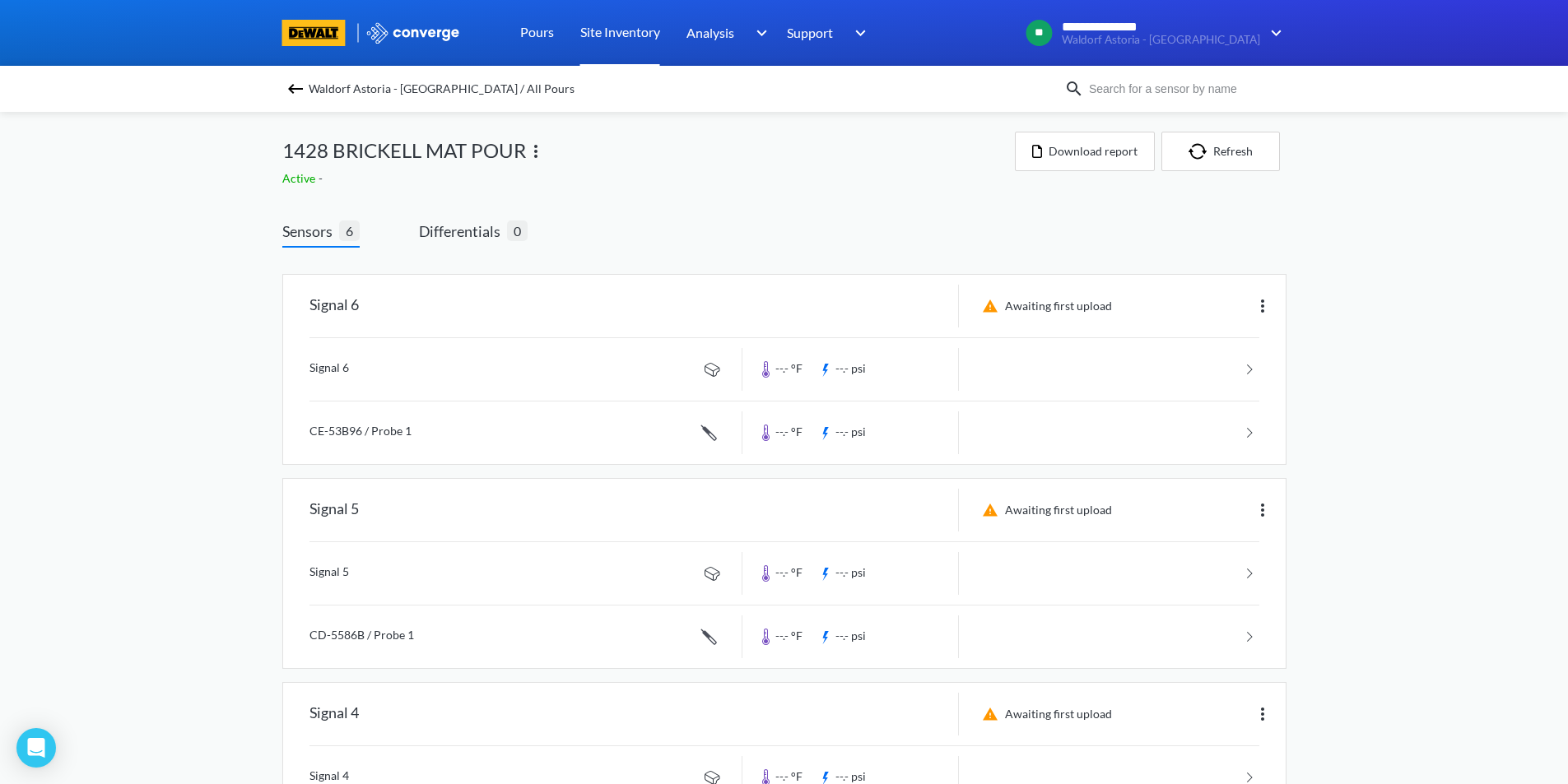
click at [610, 27] on link "Site Inventory" at bounding box center [621, 32] width 80 height 66
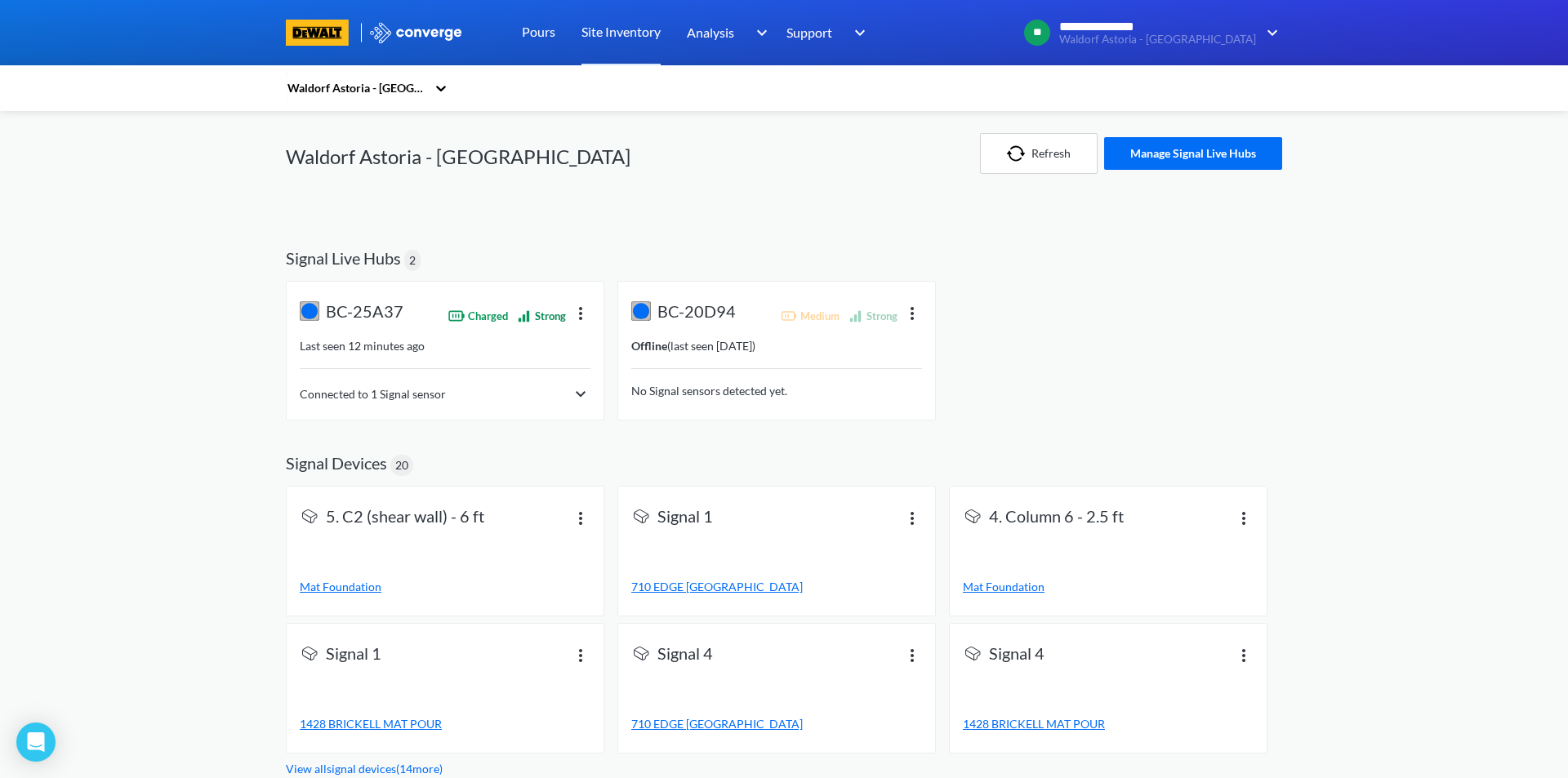
click at [121, 529] on div "**********" at bounding box center [784, 389] width 1568 height 778
drag, startPoint x: 342, startPoint y: 741, endPoint x: 305, endPoint y: 711, distance: 47.6
drag, startPoint x: 305, startPoint y: 711, endPoint x: 159, endPoint y: 677, distance: 149.9
click at [159, 677] on div "**********" at bounding box center [784, 389] width 1568 height 778
